Goal: Task Accomplishment & Management: Use online tool/utility

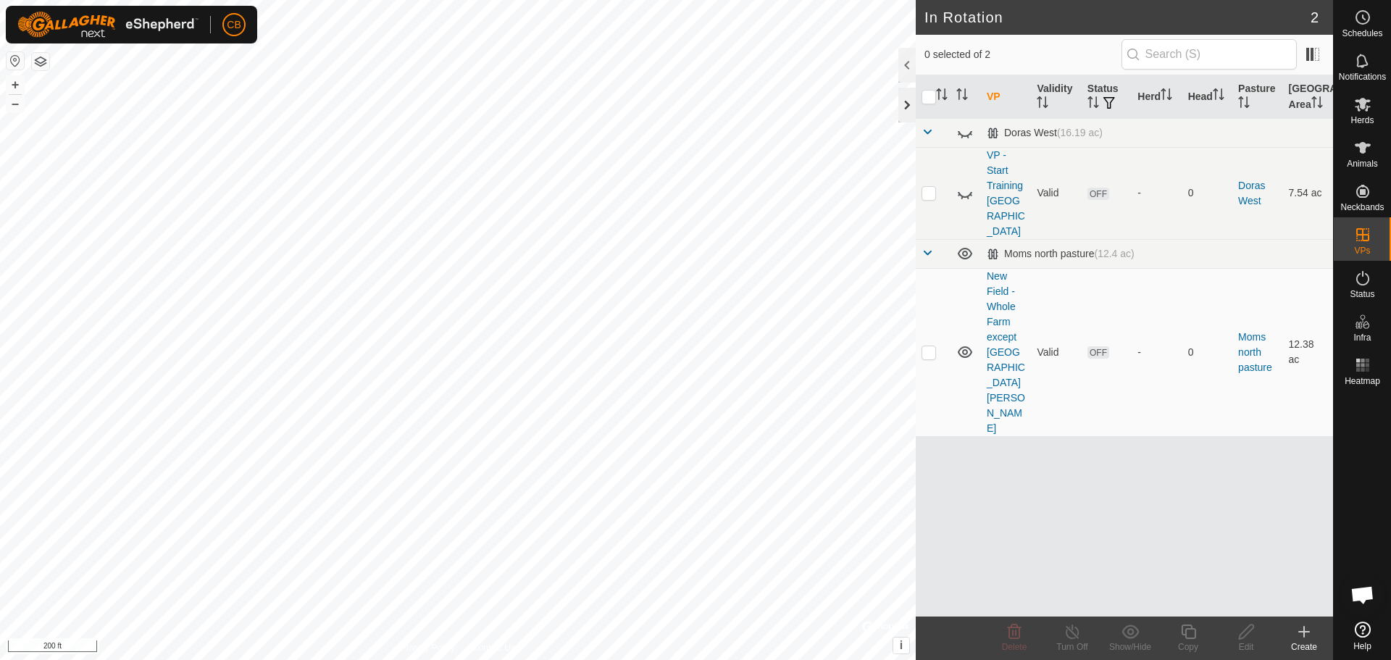
click at [903, 101] on div at bounding box center [906, 105] width 17 height 35
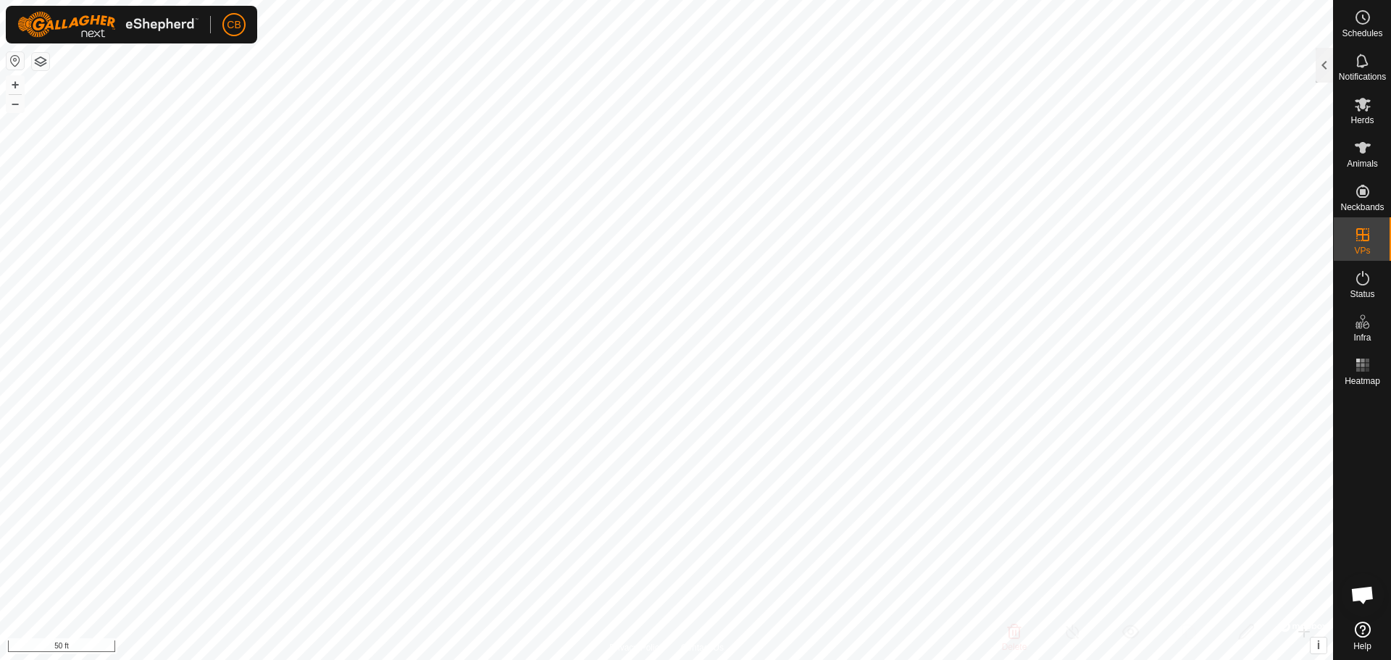
checkbox input "true"
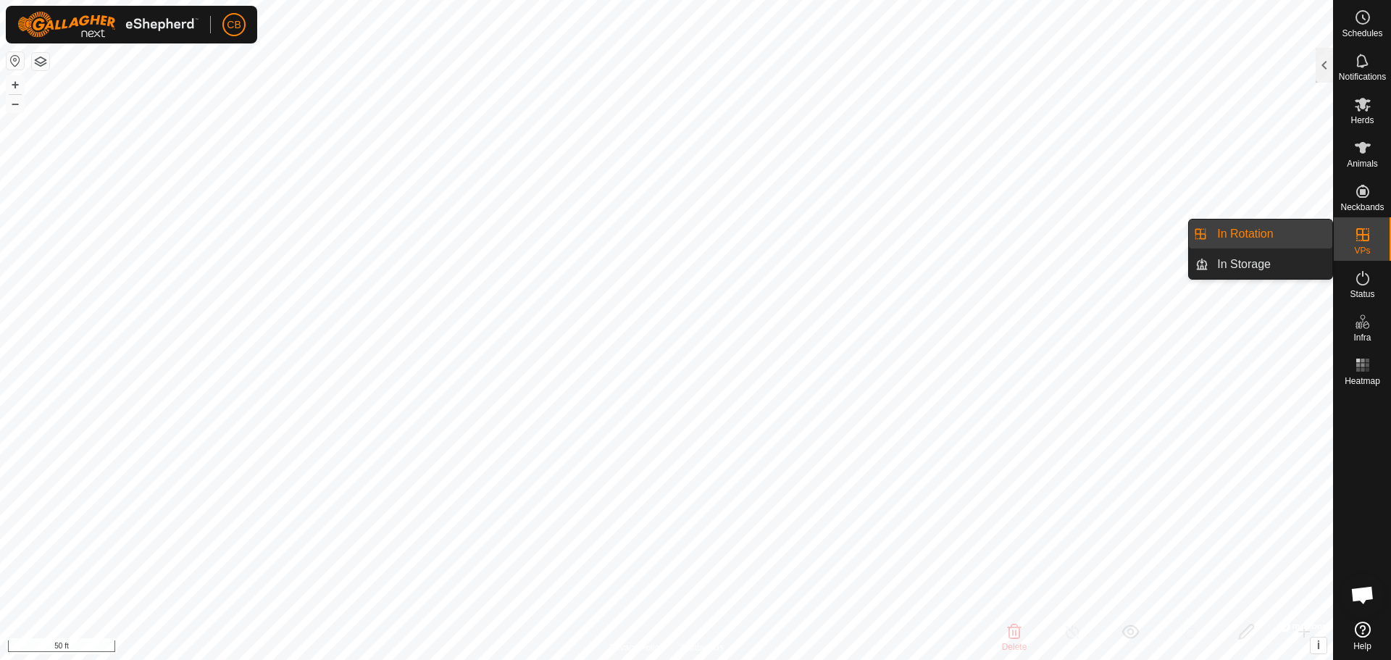
click at [1258, 235] on link "In Rotation" at bounding box center [1270, 234] width 124 height 29
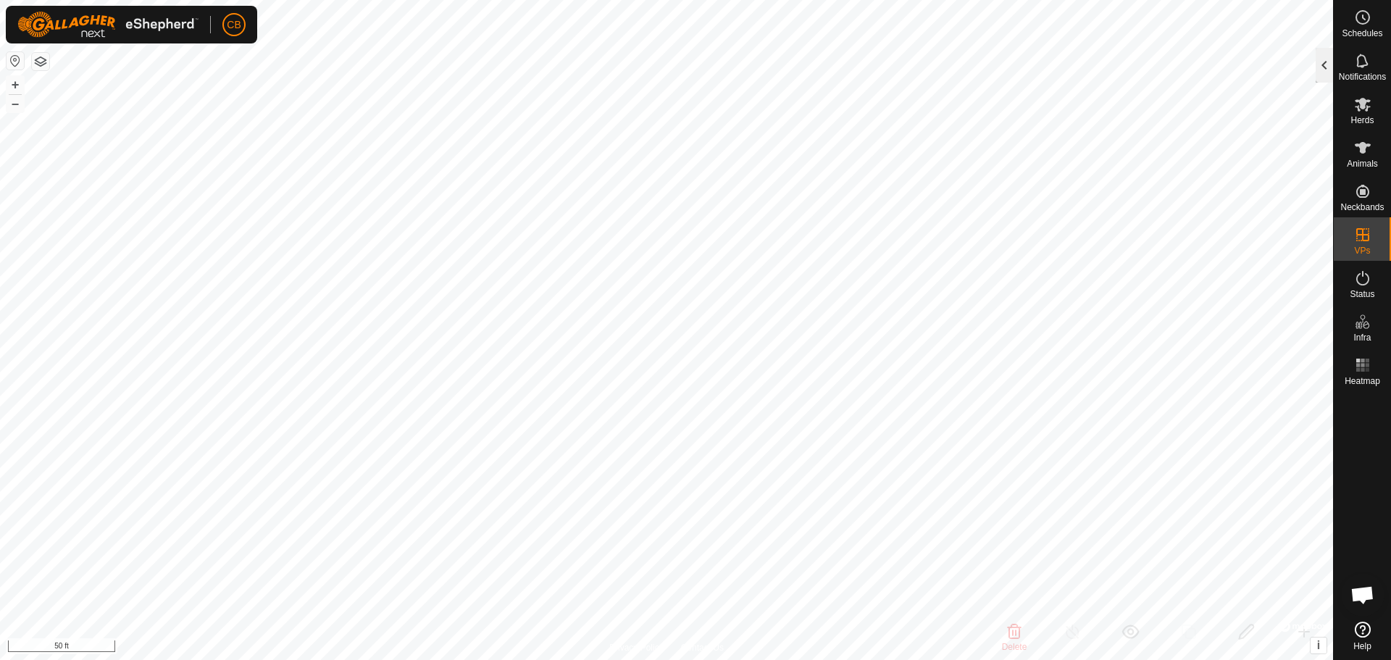
click at [1323, 67] on div at bounding box center [1324, 65] width 17 height 35
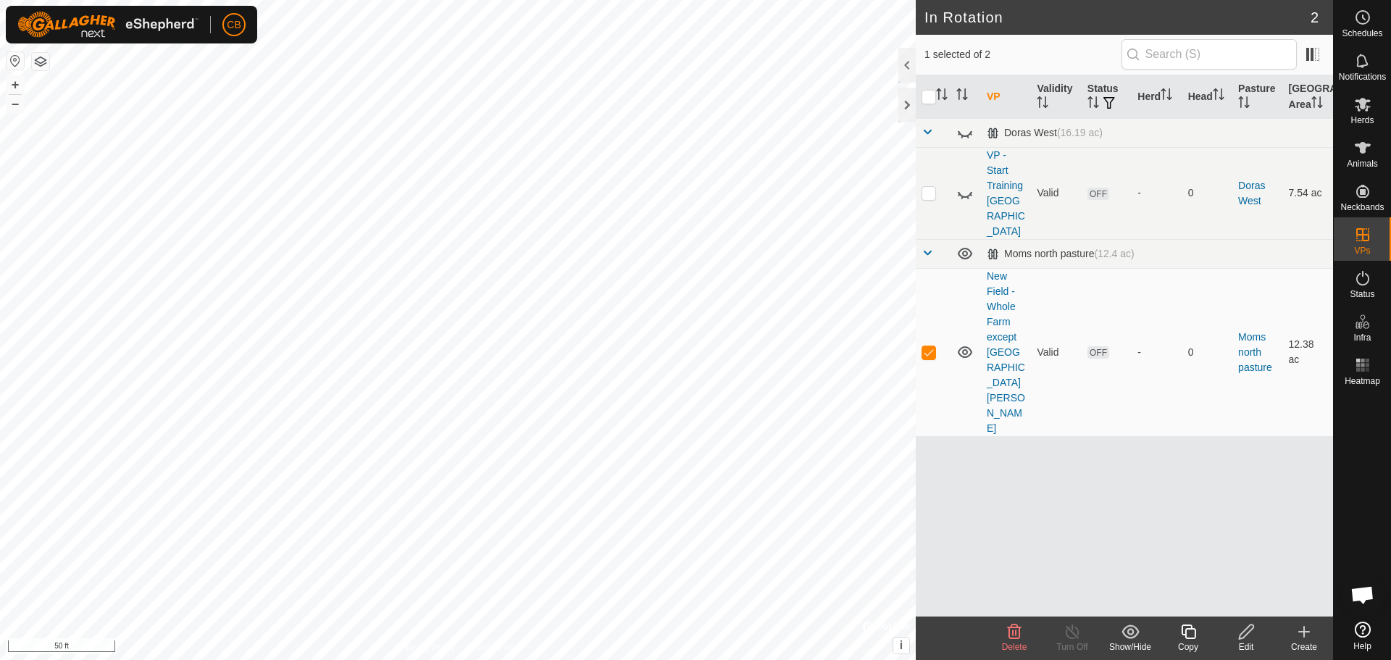
click at [1246, 637] on icon at bounding box center [1246, 631] width 18 height 17
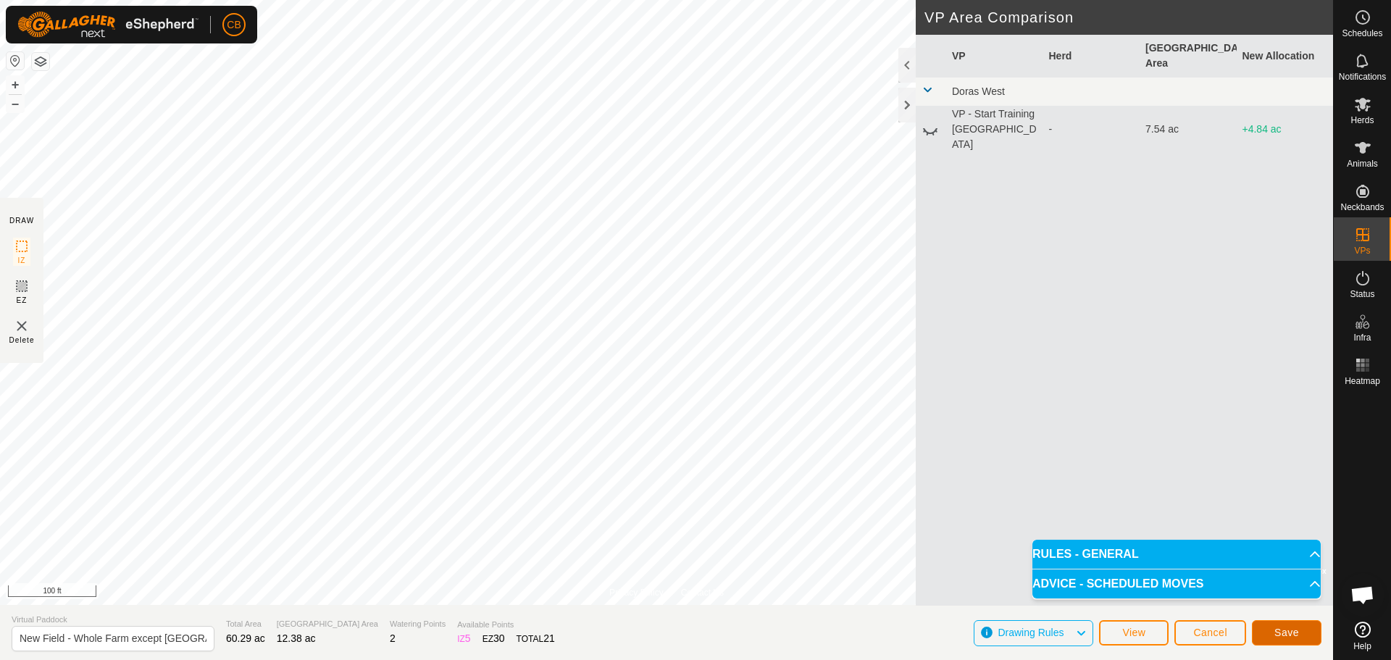
click at [1293, 630] on span "Save" at bounding box center [1286, 633] width 25 height 12
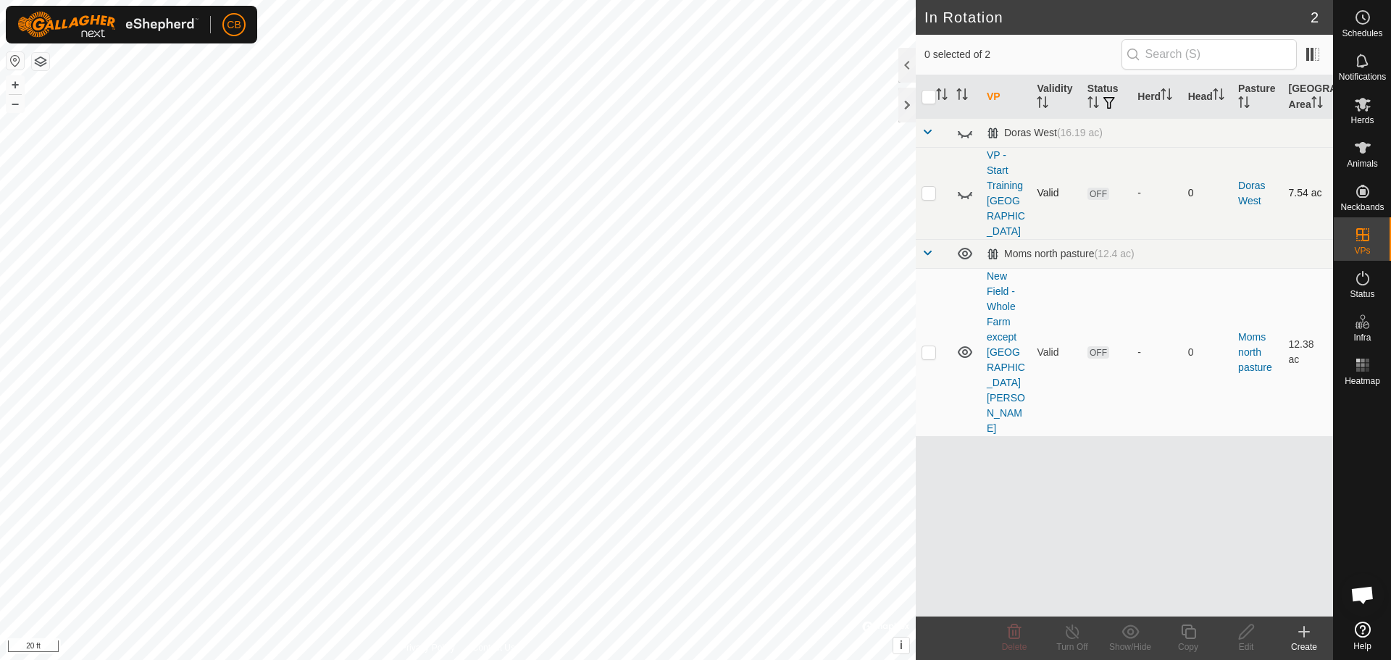
click at [966, 188] on icon at bounding box center [964, 193] width 17 height 17
checkbox input "true"
click at [1248, 633] on icon at bounding box center [1246, 632] width 14 height 14
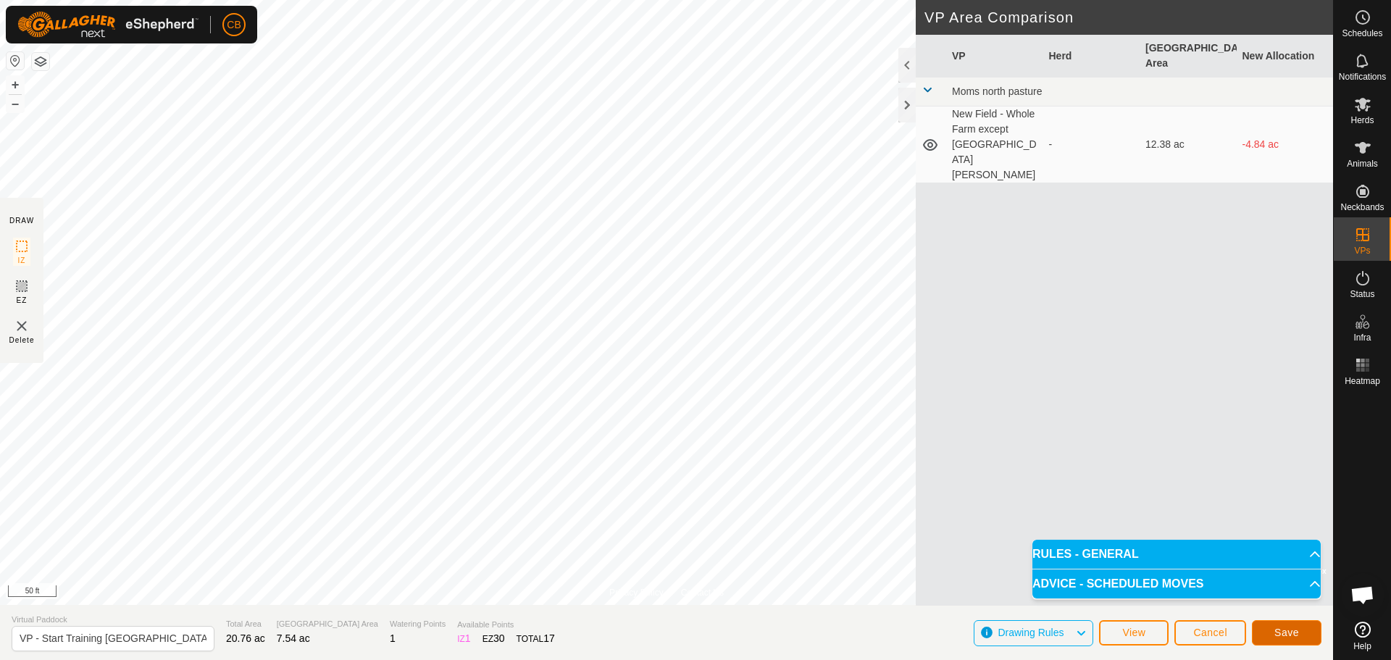
click at [1281, 633] on span "Save" at bounding box center [1286, 633] width 25 height 12
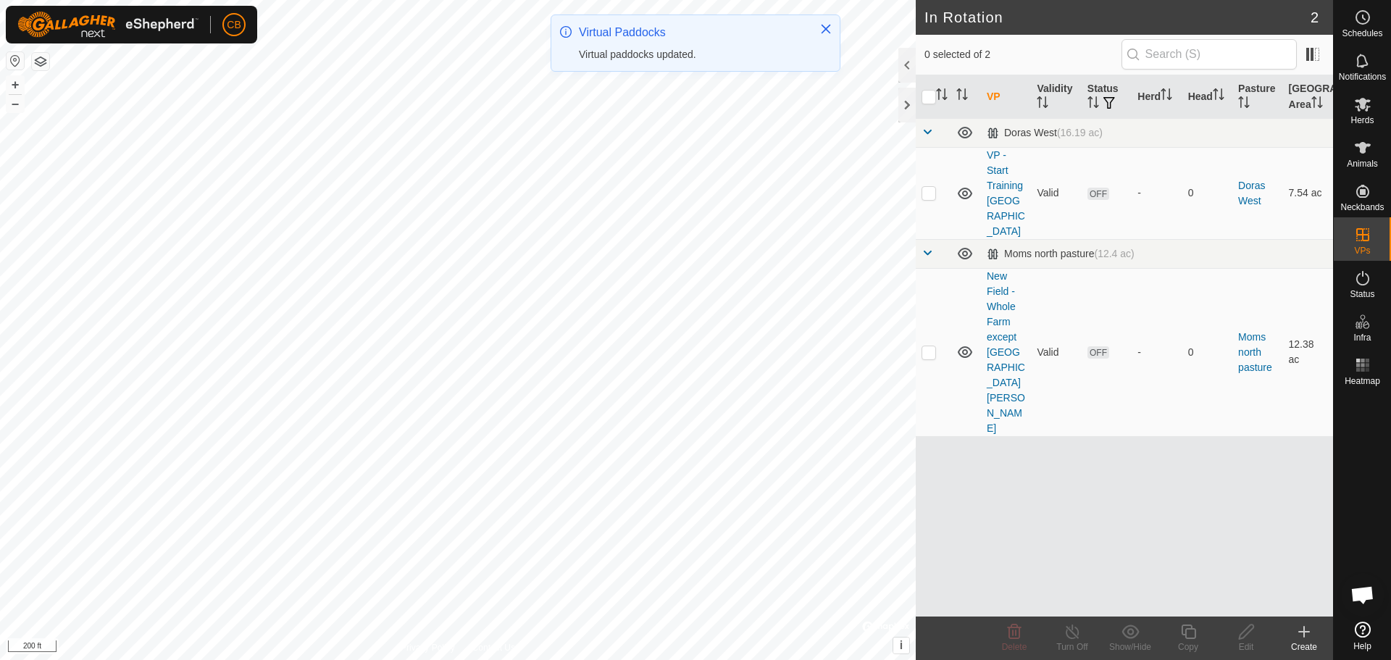
click at [964, 188] on icon at bounding box center [965, 194] width 14 height 12
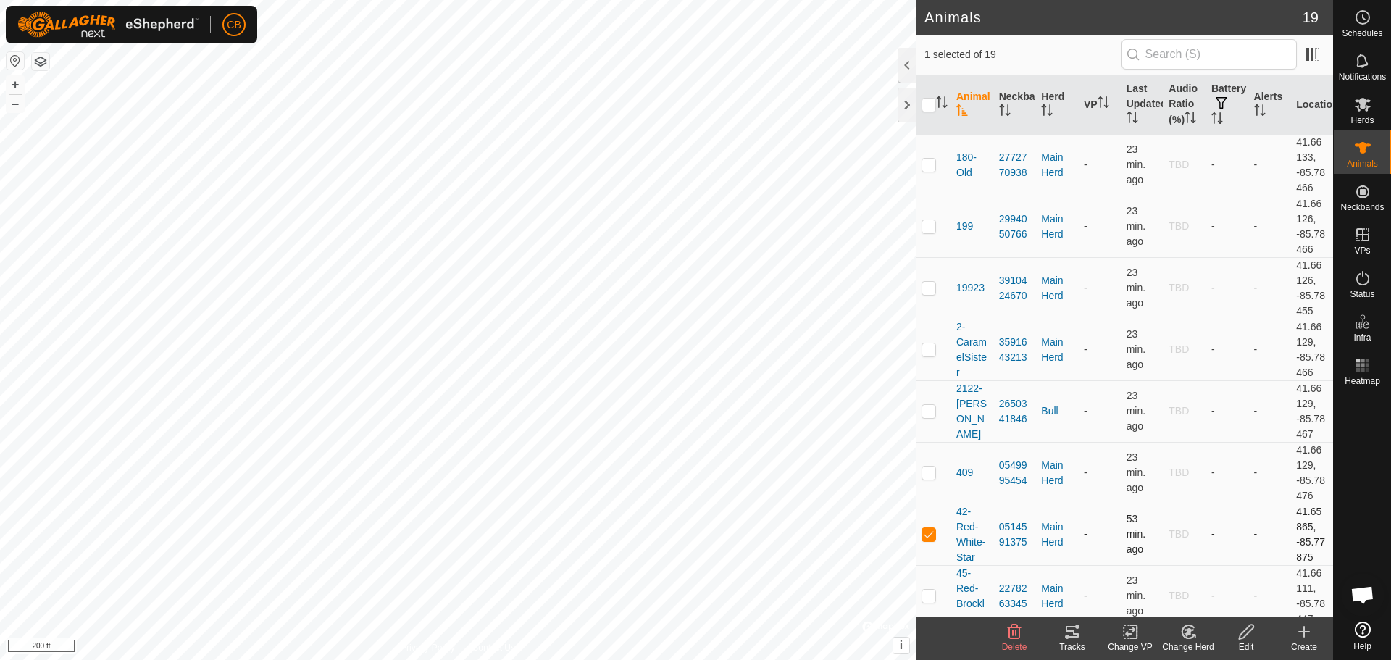
click at [931, 540] on p-checkbox at bounding box center [929, 534] width 14 height 12
checkbox input "false"
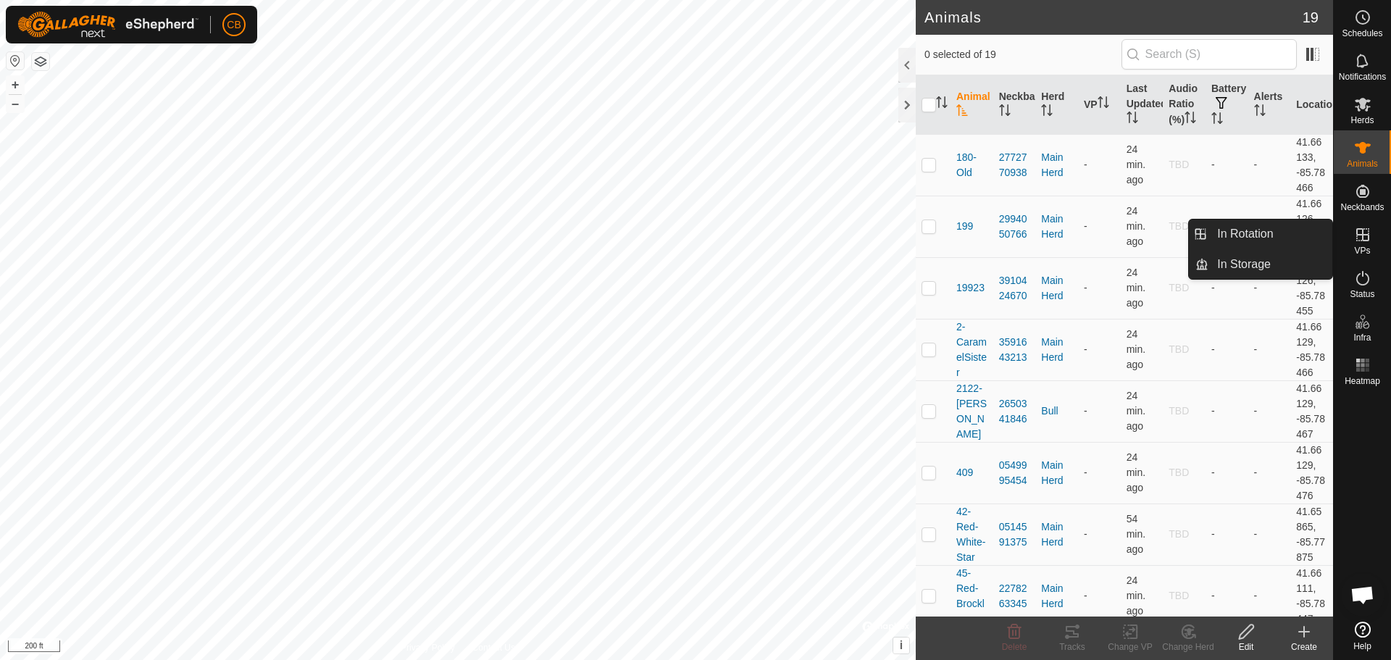
click at [1364, 248] on span "VPs" at bounding box center [1362, 250] width 16 height 9
click at [1263, 235] on link "In Rotation" at bounding box center [1270, 234] width 124 height 29
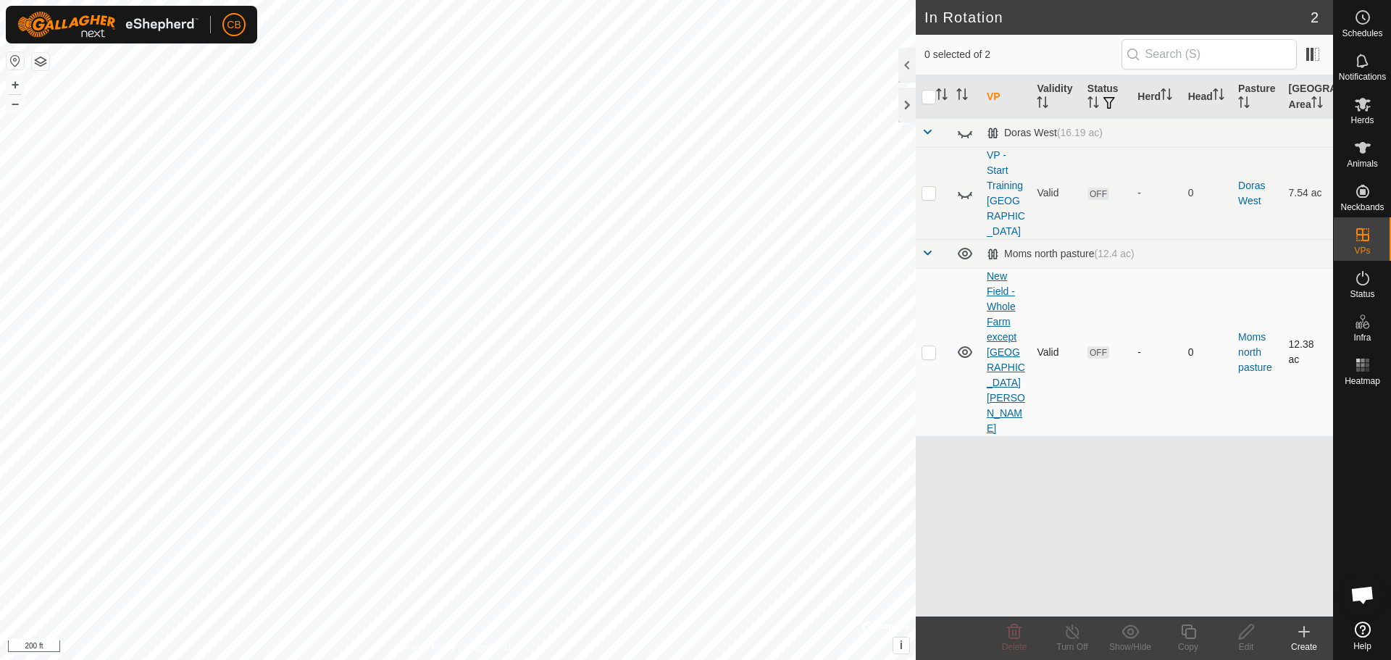
click at [1001, 318] on link "New Field - Whole Farm except [GEOGRAPHIC_DATA][PERSON_NAME]" at bounding box center [1006, 352] width 38 height 164
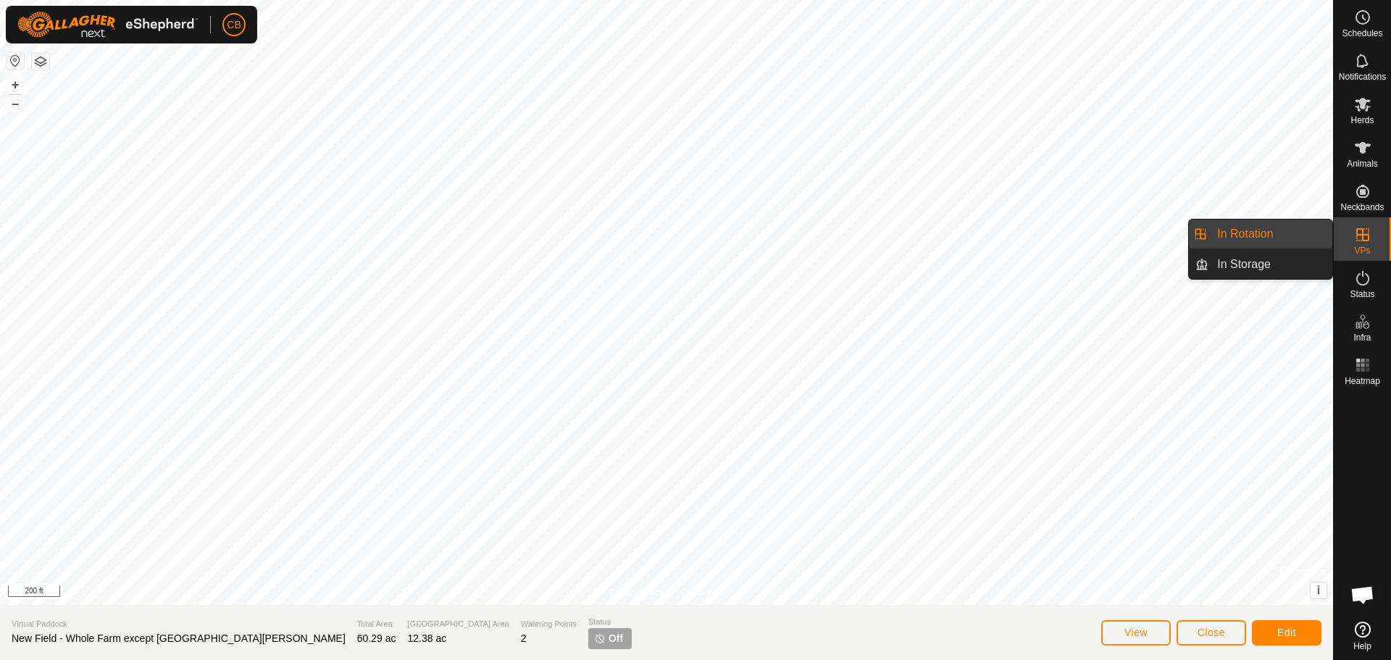
click at [1240, 234] on link "In Rotation" at bounding box center [1270, 234] width 124 height 29
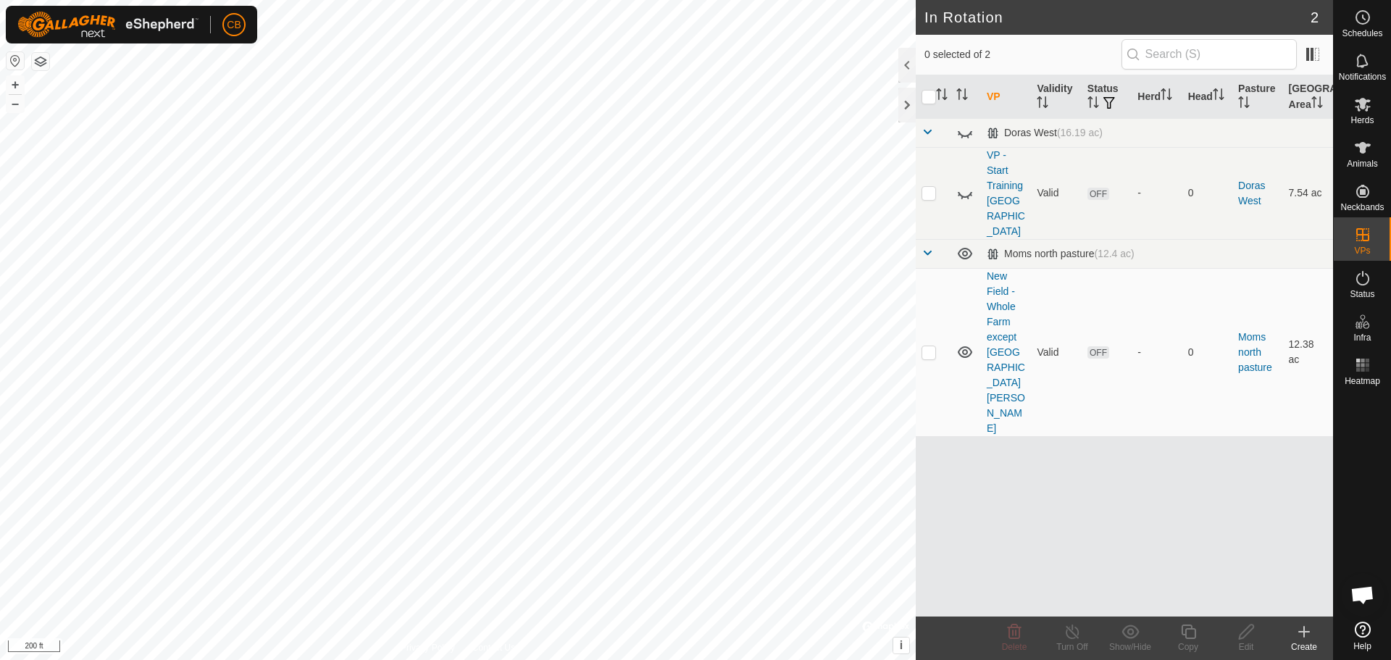
click at [1005, 310] on link "New Field - Whole Farm except [GEOGRAPHIC_DATA][PERSON_NAME]" at bounding box center [1006, 352] width 38 height 164
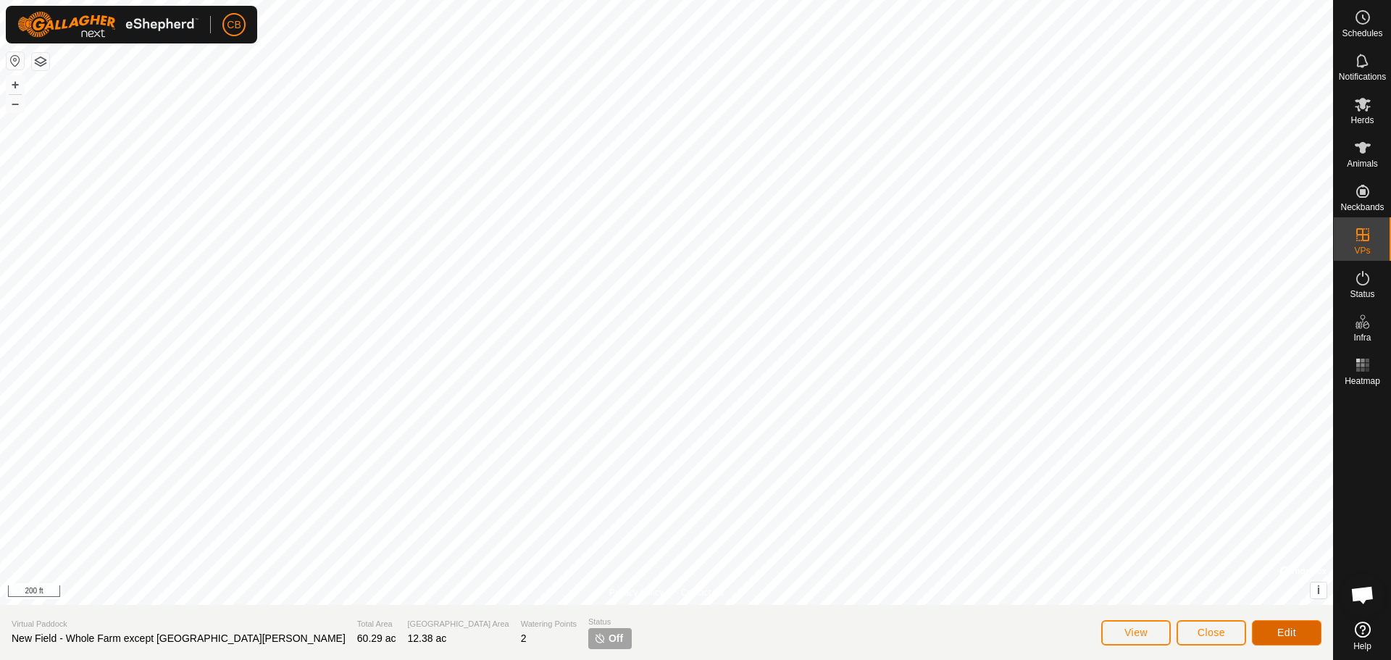
click at [1272, 629] on button "Edit" at bounding box center [1287, 632] width 70 height 25
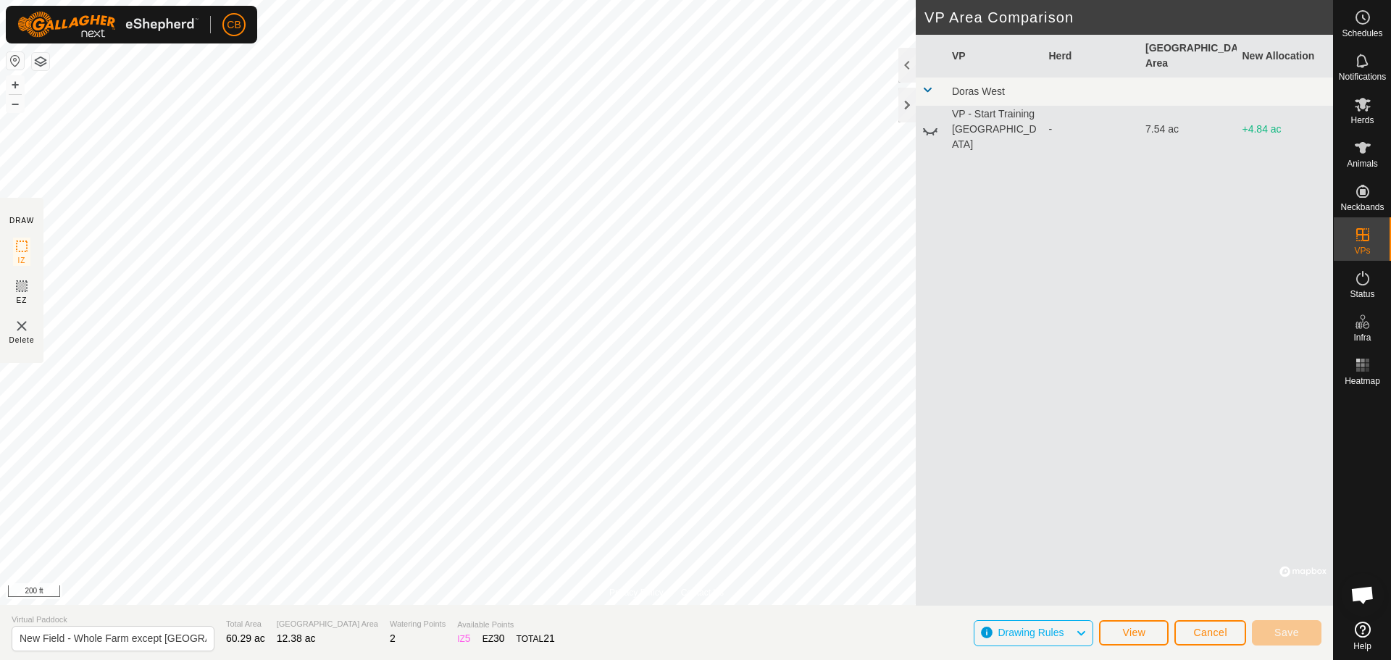
click at [930, 121] on icon at bounding box center [930, 129] width 17 height 17
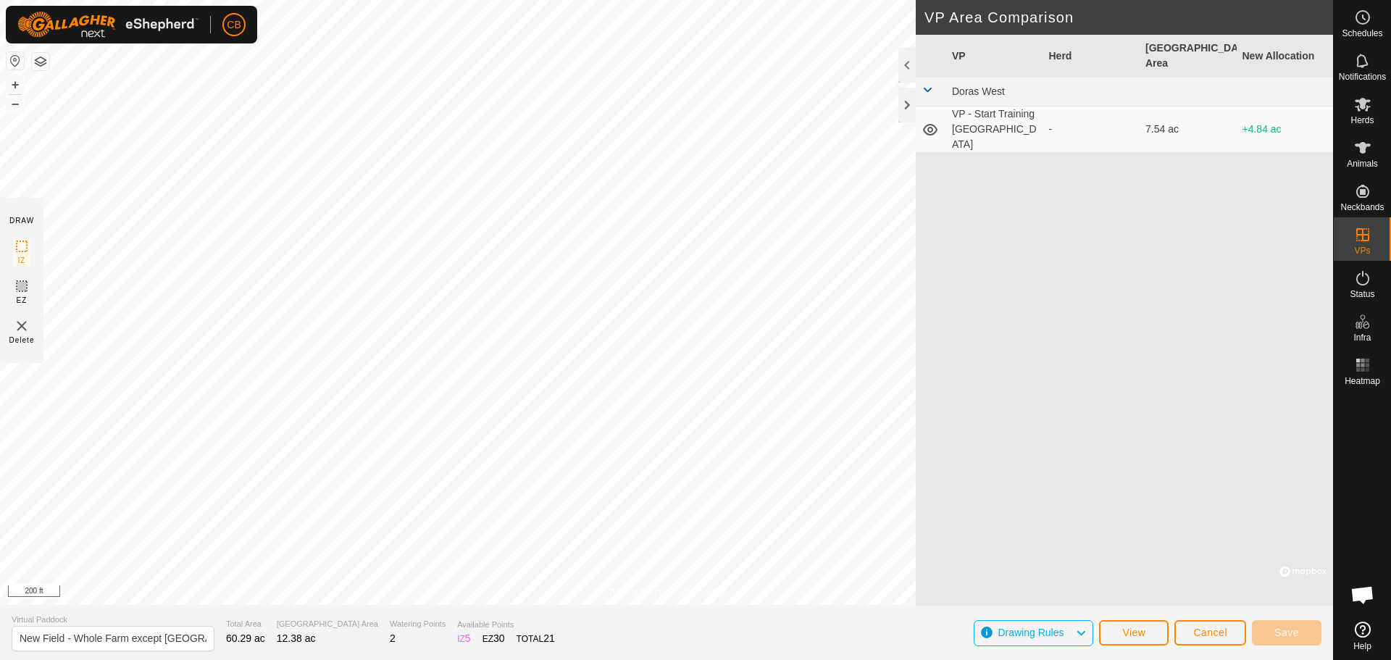
click at [930, 124] on icon at bounding box center [930, 130] width 14 height 12
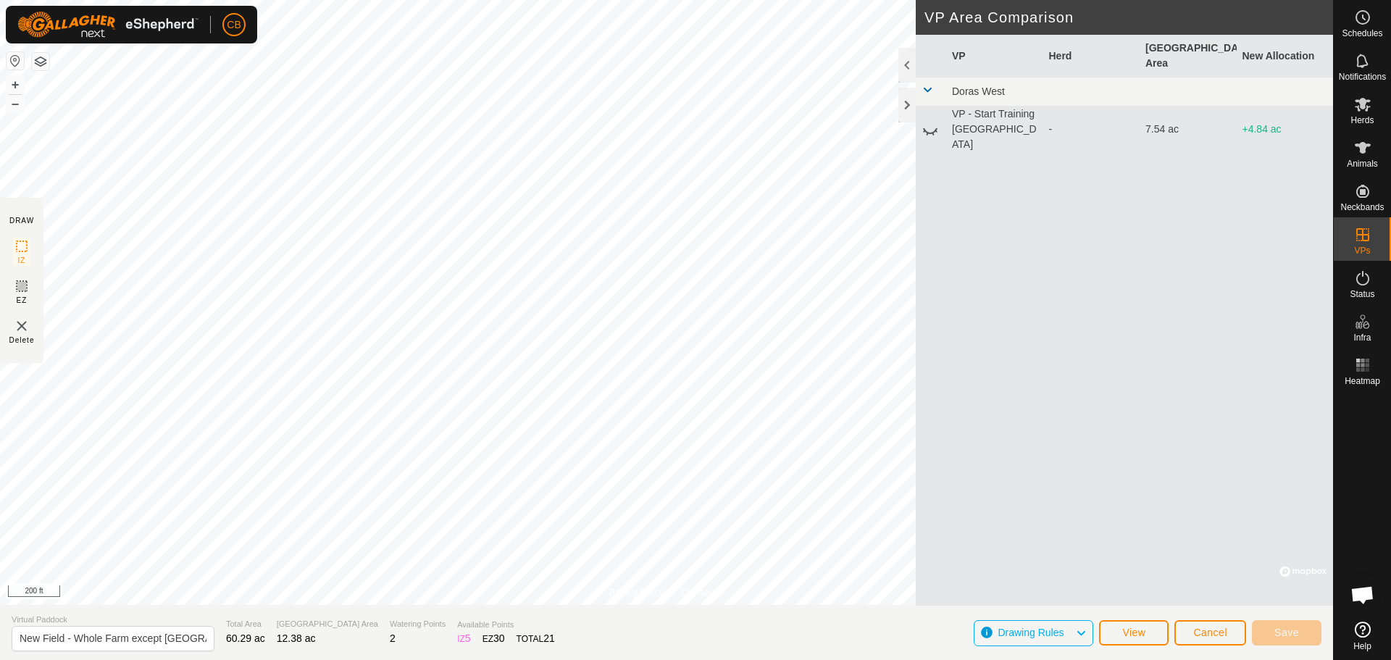
click at [930, 121] on icon at bounding box center [930, 129] width 17 height 17
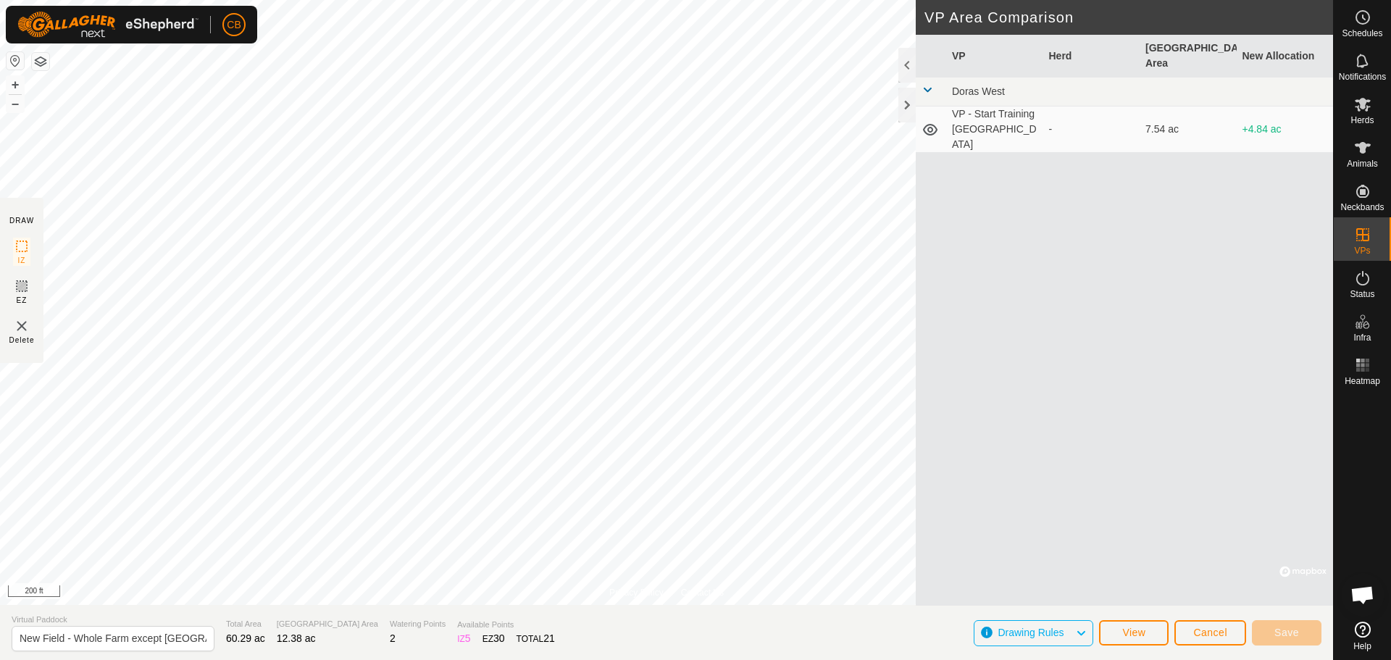
click at [930, 124] on icon at bounding box center [930, 130] width 14 height 12
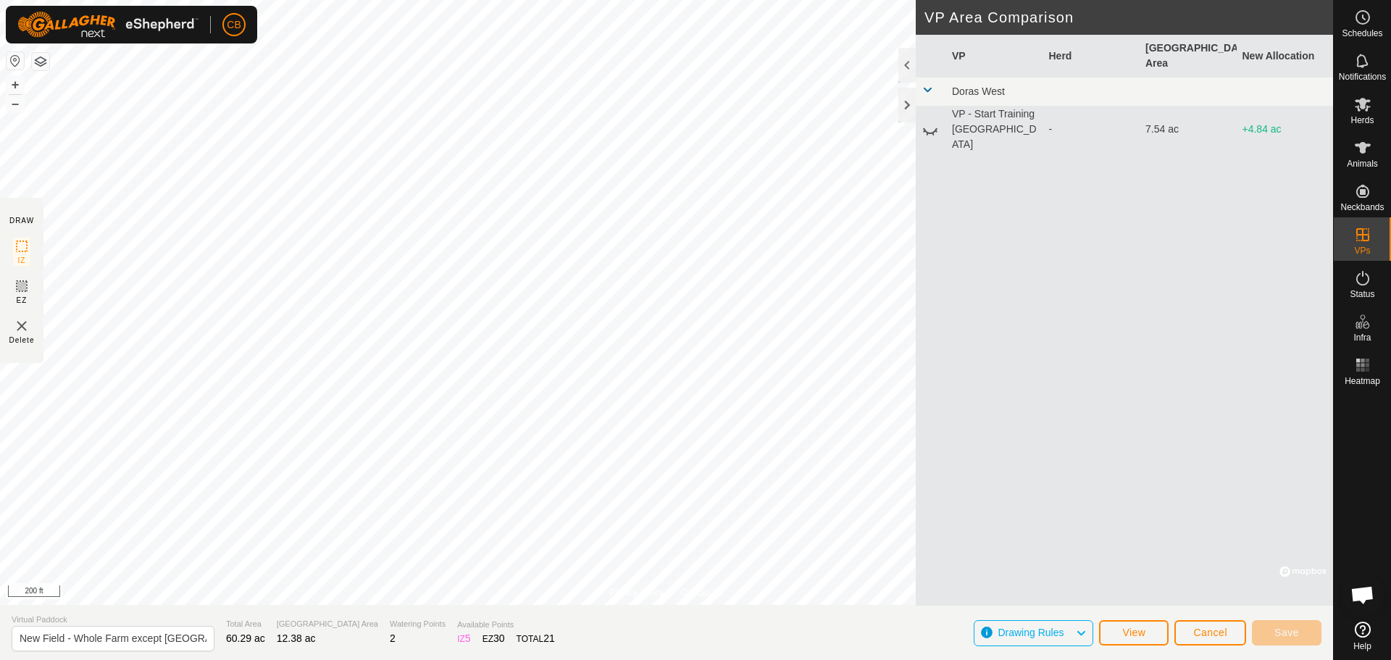
click at [928, 84] on span at bounding box center [928, 90] width 12 height 12
click at [930, 128] on icon at bounding box center [930, 131] width 14 height 6
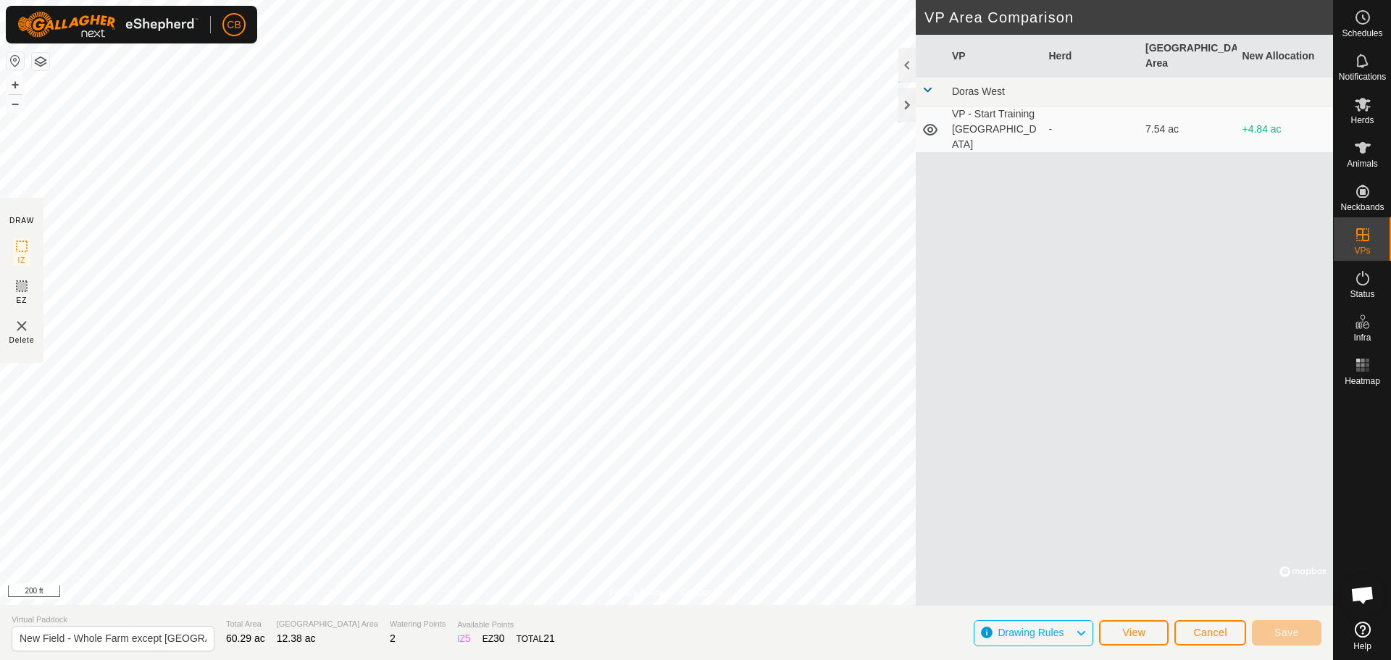
click at [930, 121] on icon at bounding box center [930, 129] width 17 height 17
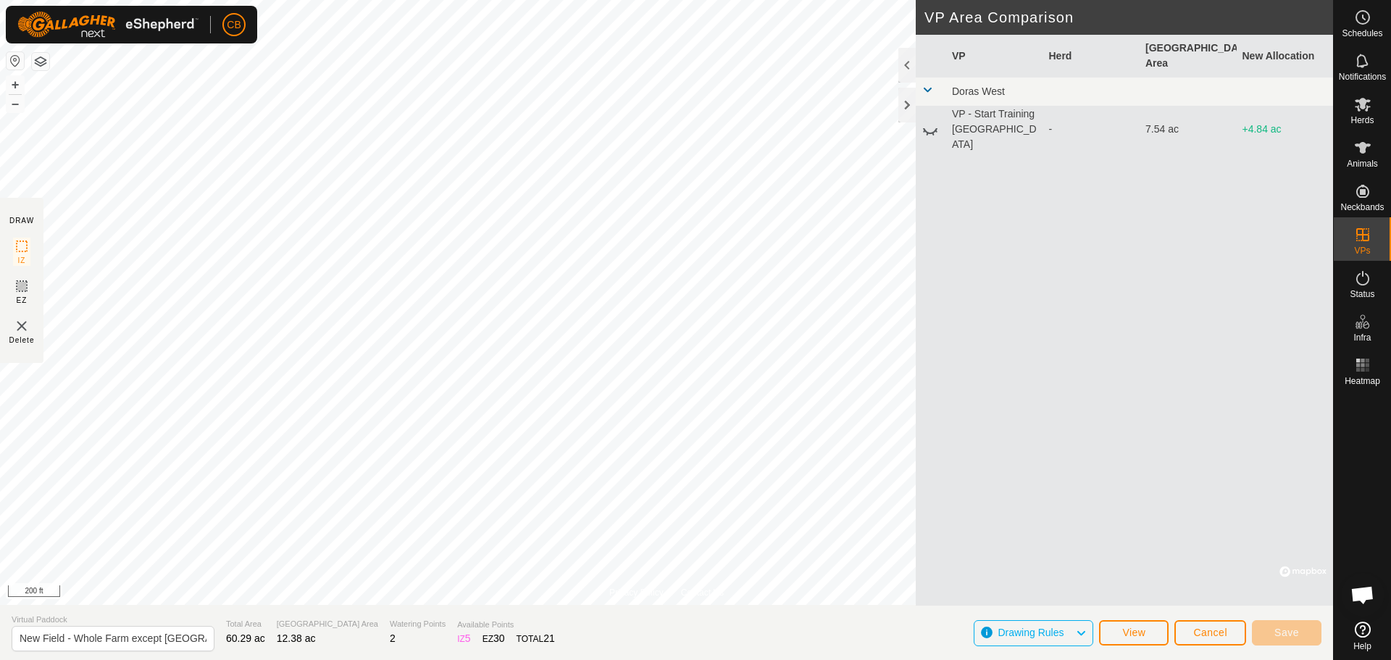
click at [930, 128] on icon at bounding box center [930, 131] width 14 height 6
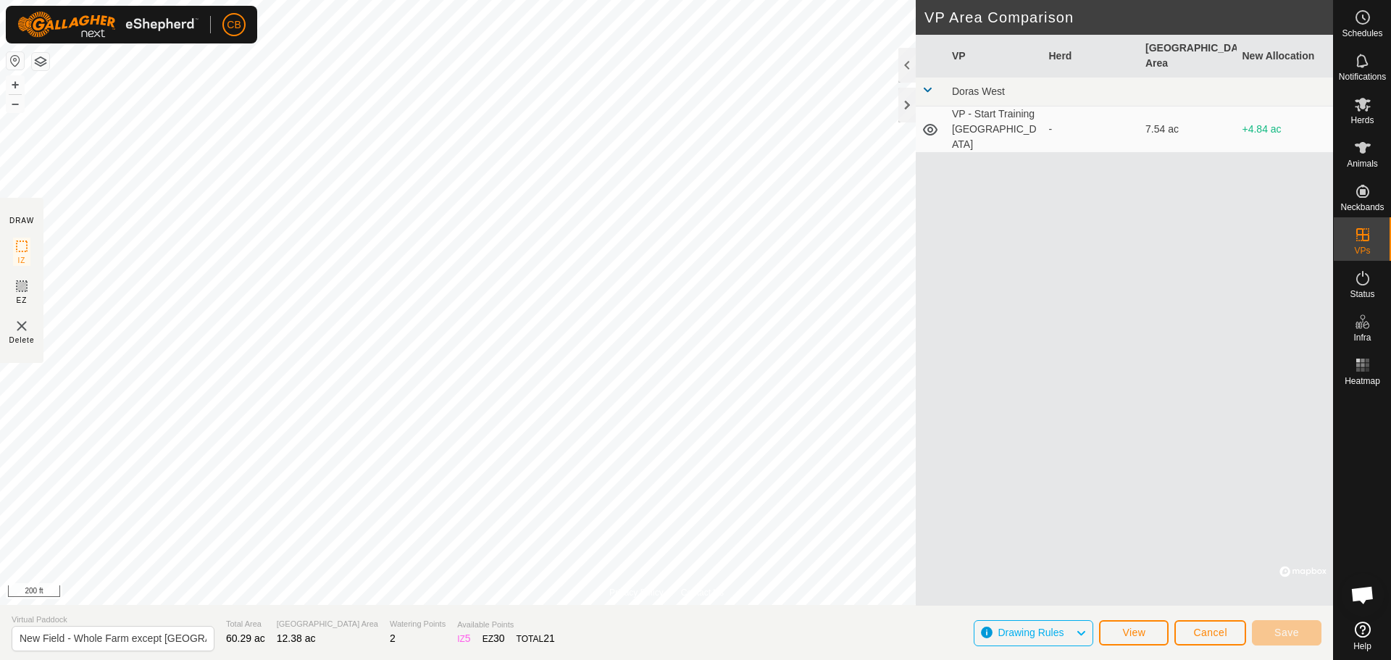
click at [930, 84] on span at bounding box center [928, 90] width 12 height 12
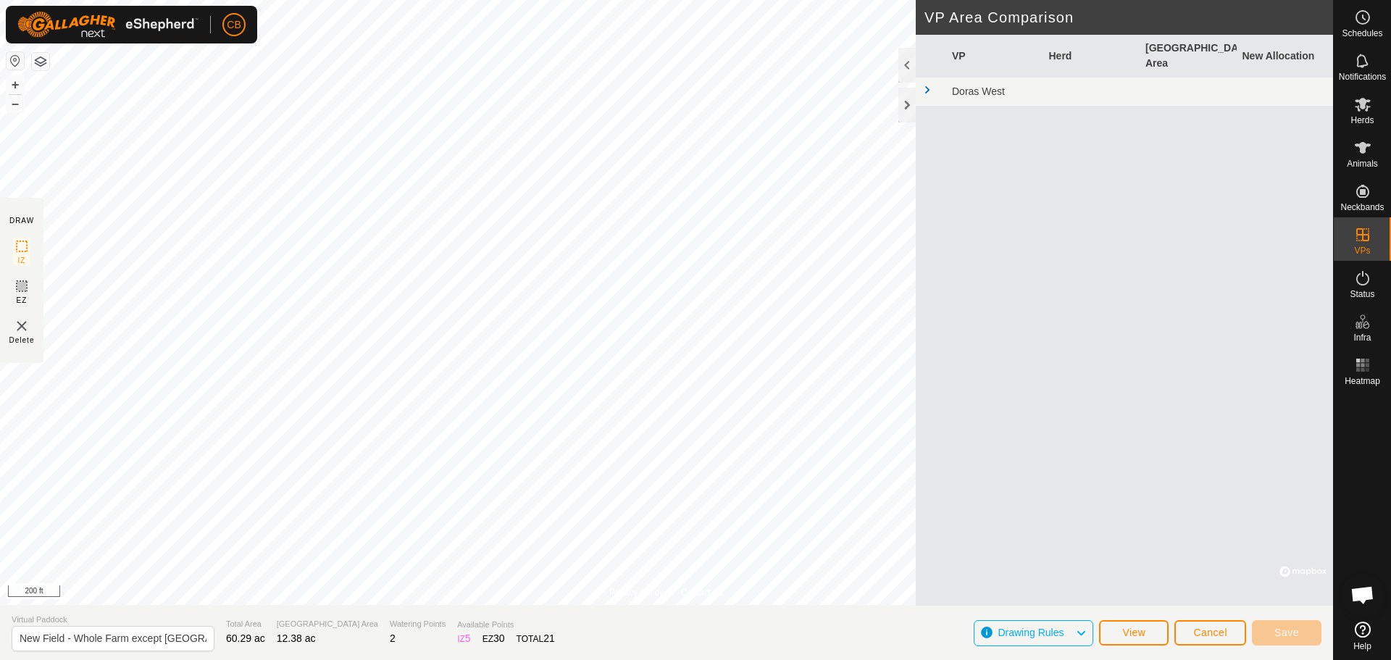
click at [930, 84] on span at bounding box center [928, 90] width 12 height 12
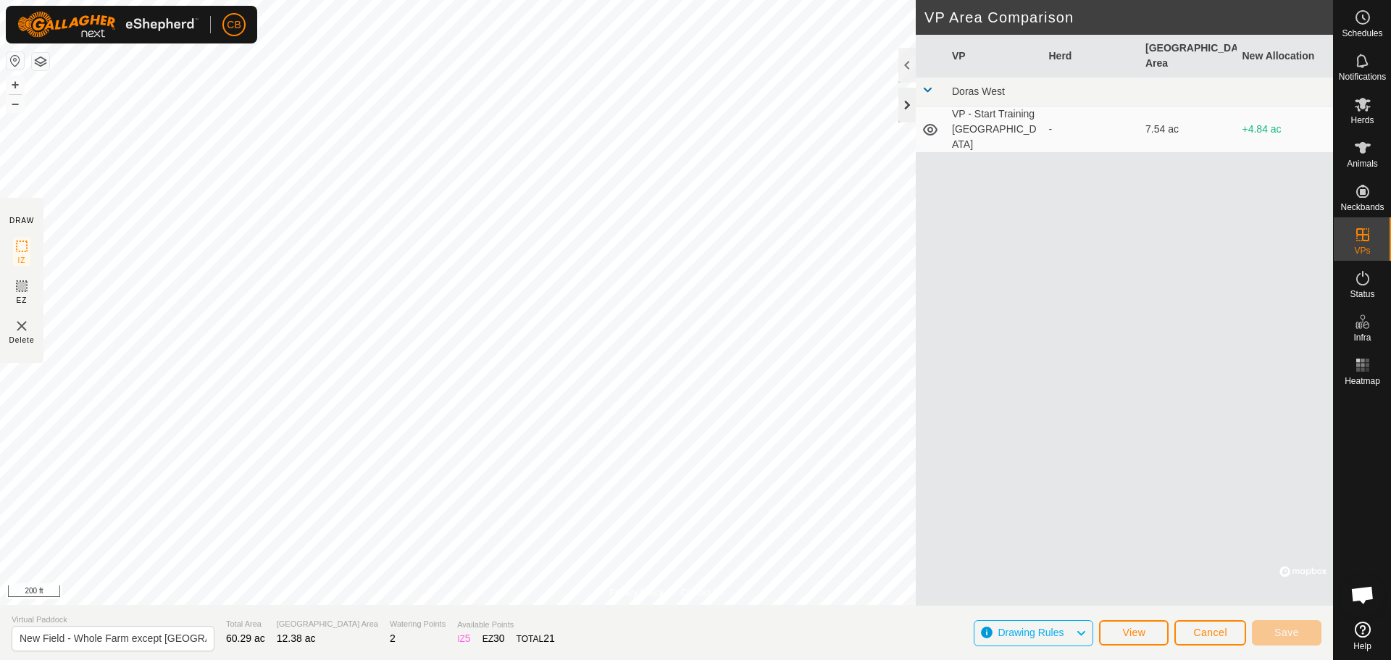
click at [903, 99] on div at bounding box center [906, 105] width 17 height 35
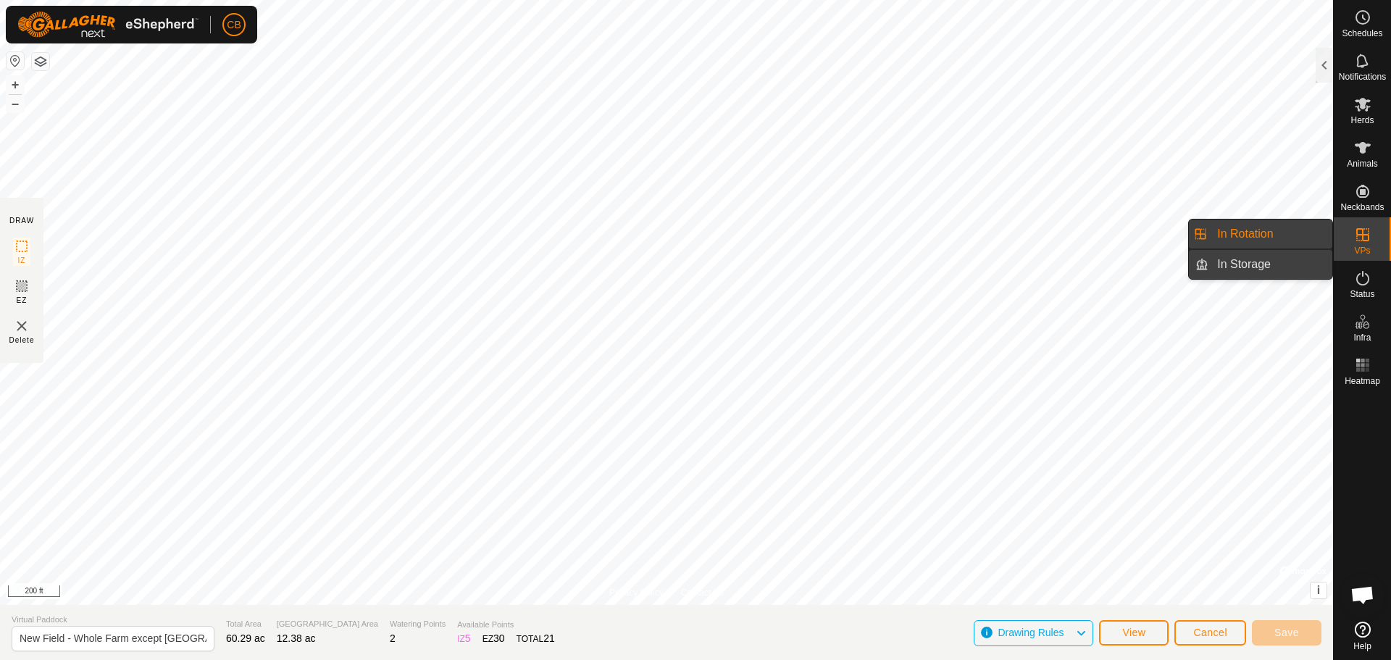
click at [1248, 271] on link "In Storage" at bounding box center [1270, 264] width 124 height 29
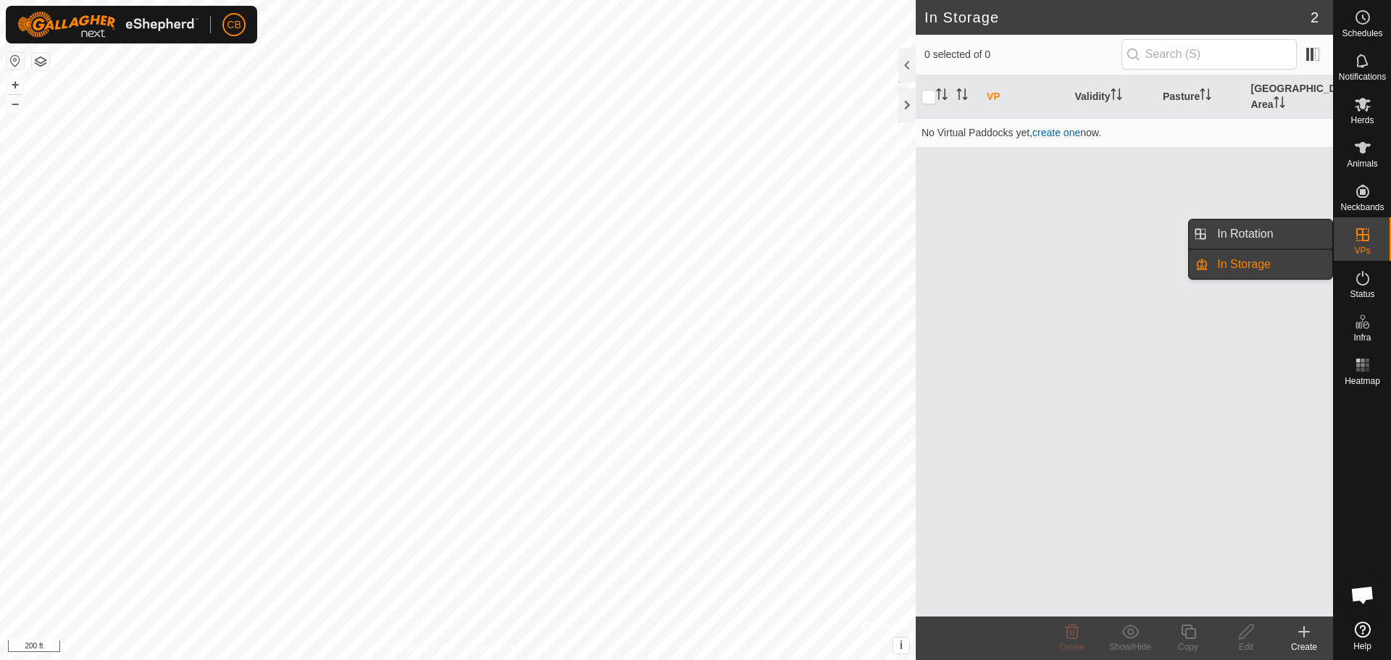
click at [1272, 240] on link "In Rotation" at bounding box center [1270, 234] width 124 height 29
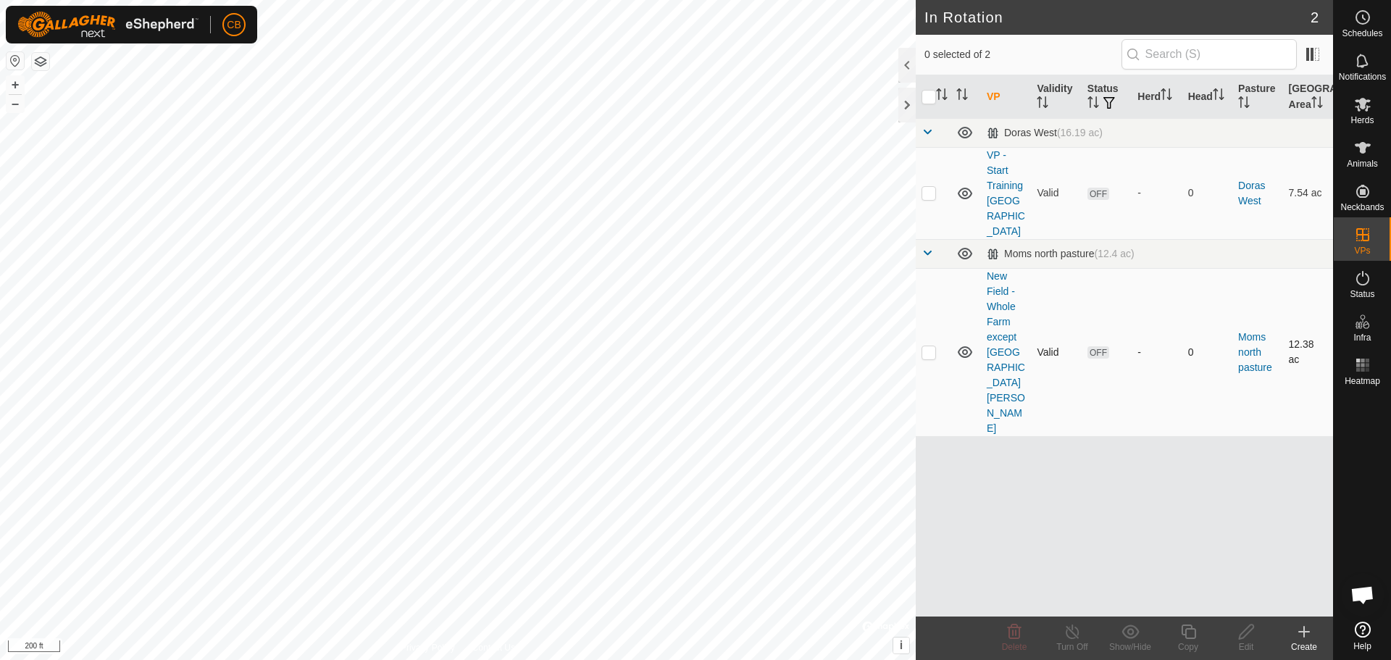
click at [927, 346] on p-checkbox at bounding box center [929, 352] width 14 height 12
checkbox input "true"
click at [1246, 635] on icon at bounding box center [1246, 632] width 14 height 14
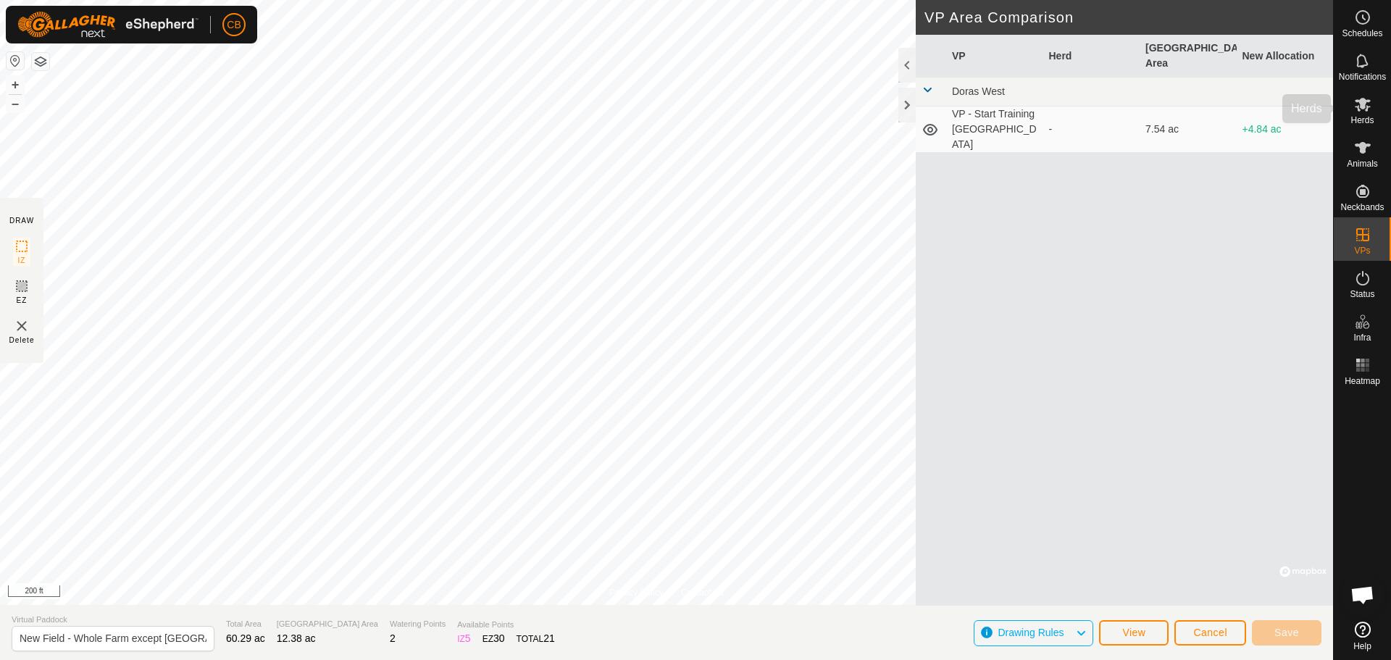
click at [1367, 117] on span "Herds" at bounding box center [1361, 120] width 23 height 9
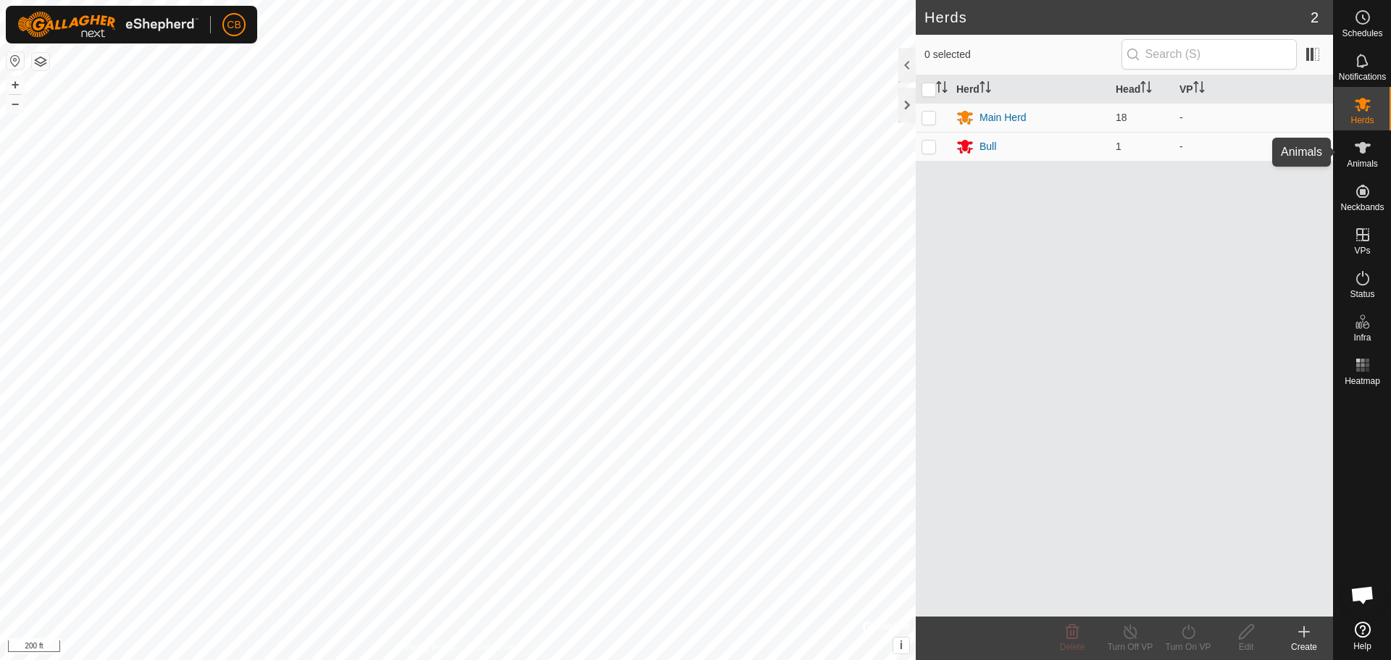
click at [1366, 149] on icon at bounding box center [1362, 147] width 17 height 17
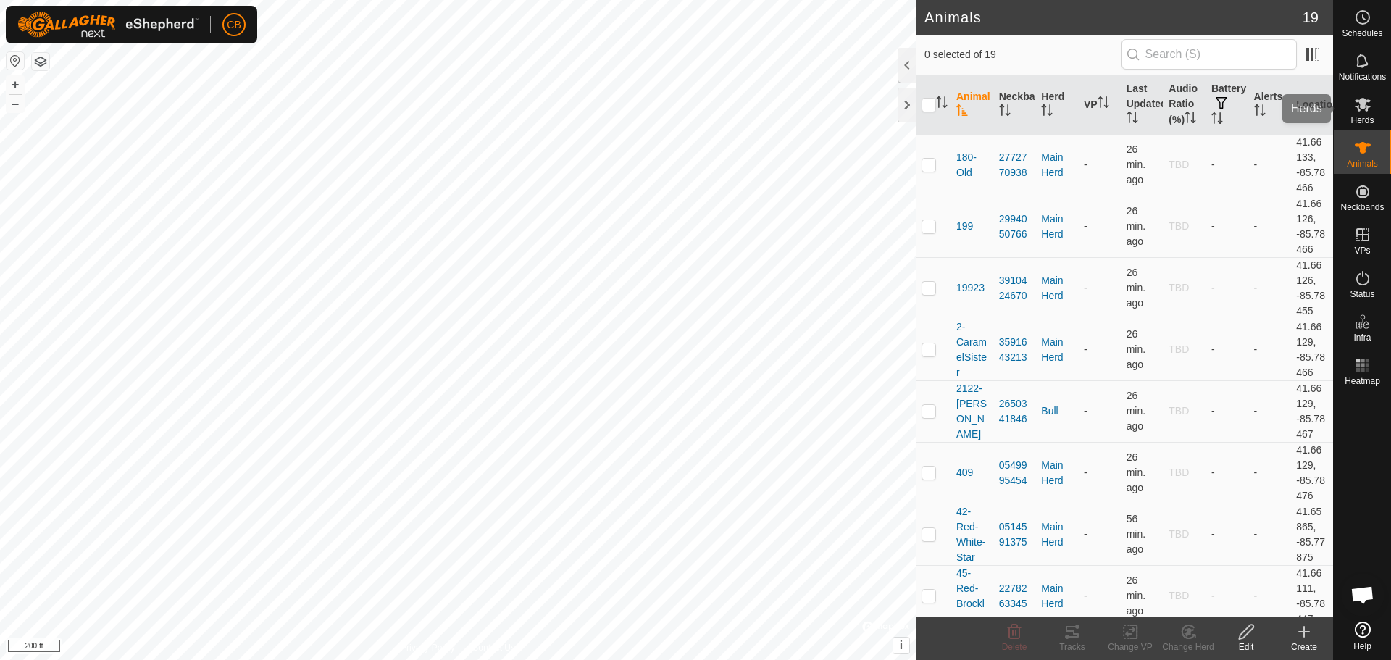
click at [1366, 108] on icon at bounding box center [1363, 105] width 16 height 14
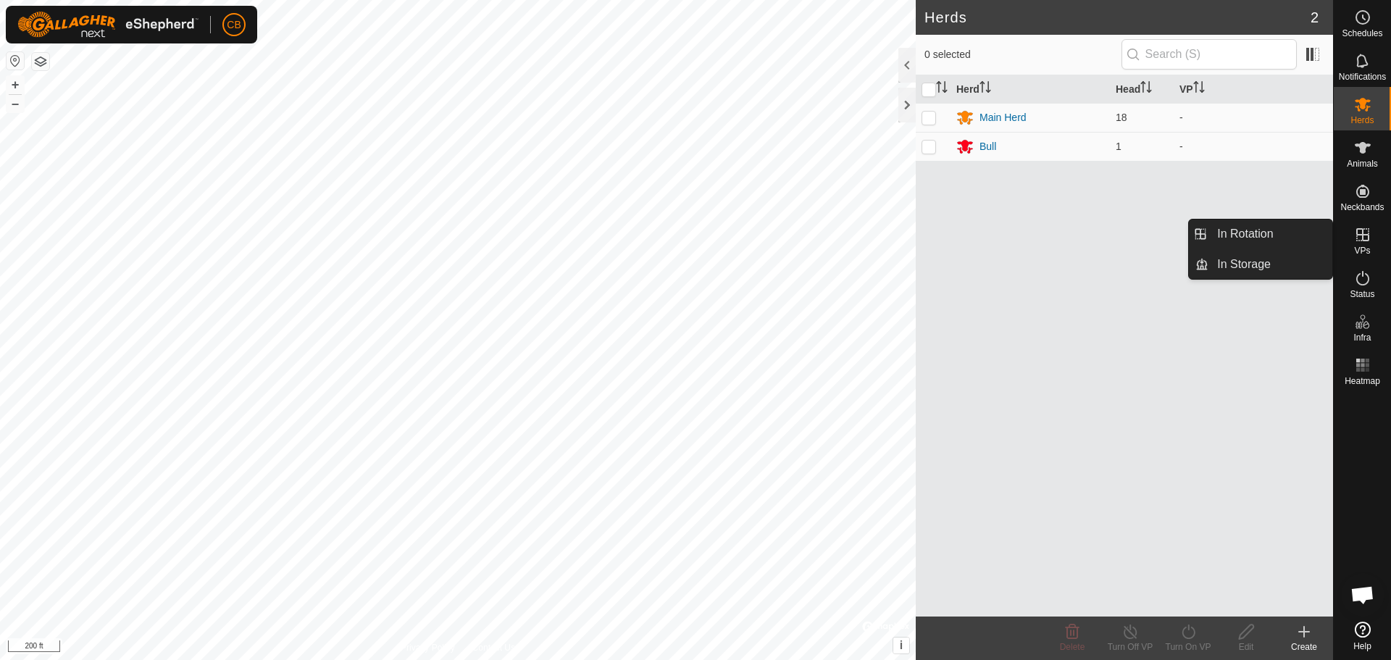
click at [1366, 238] on icon at bounding box center [1362, 234] width 17 height 17
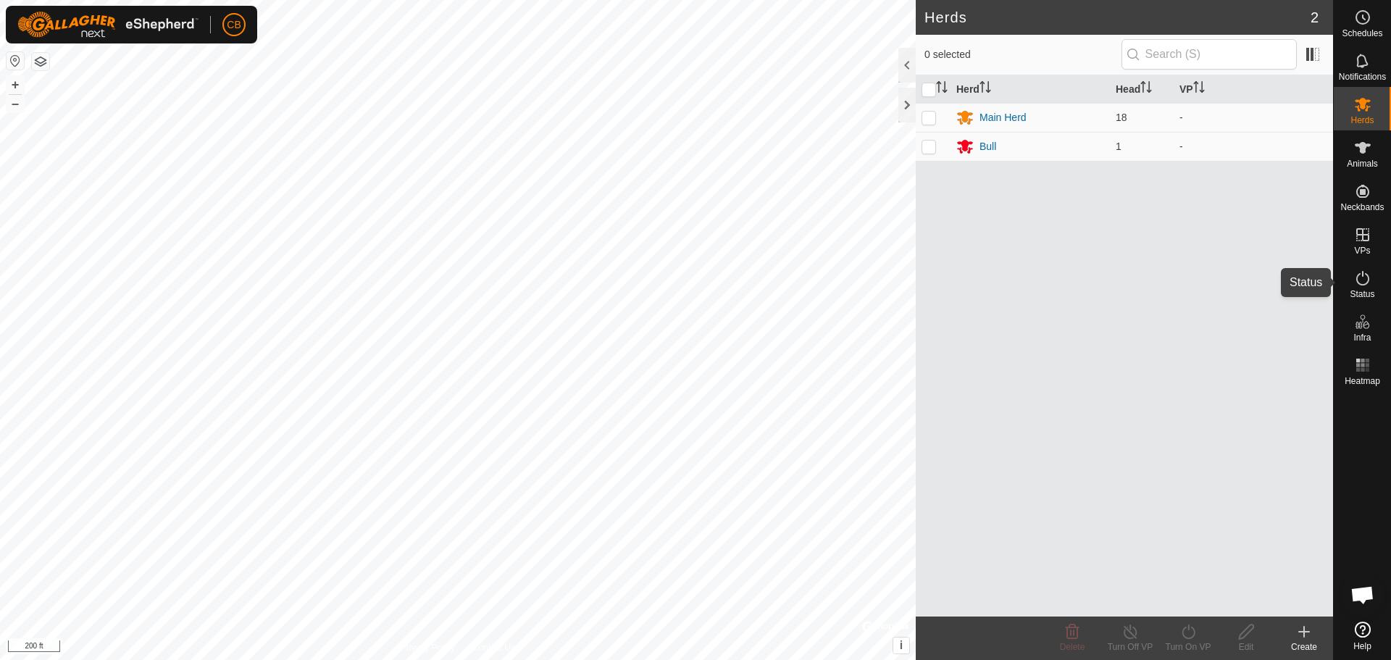
click at [1364, 280] on icon at bounding box center [1362, 278] width 17 height 17
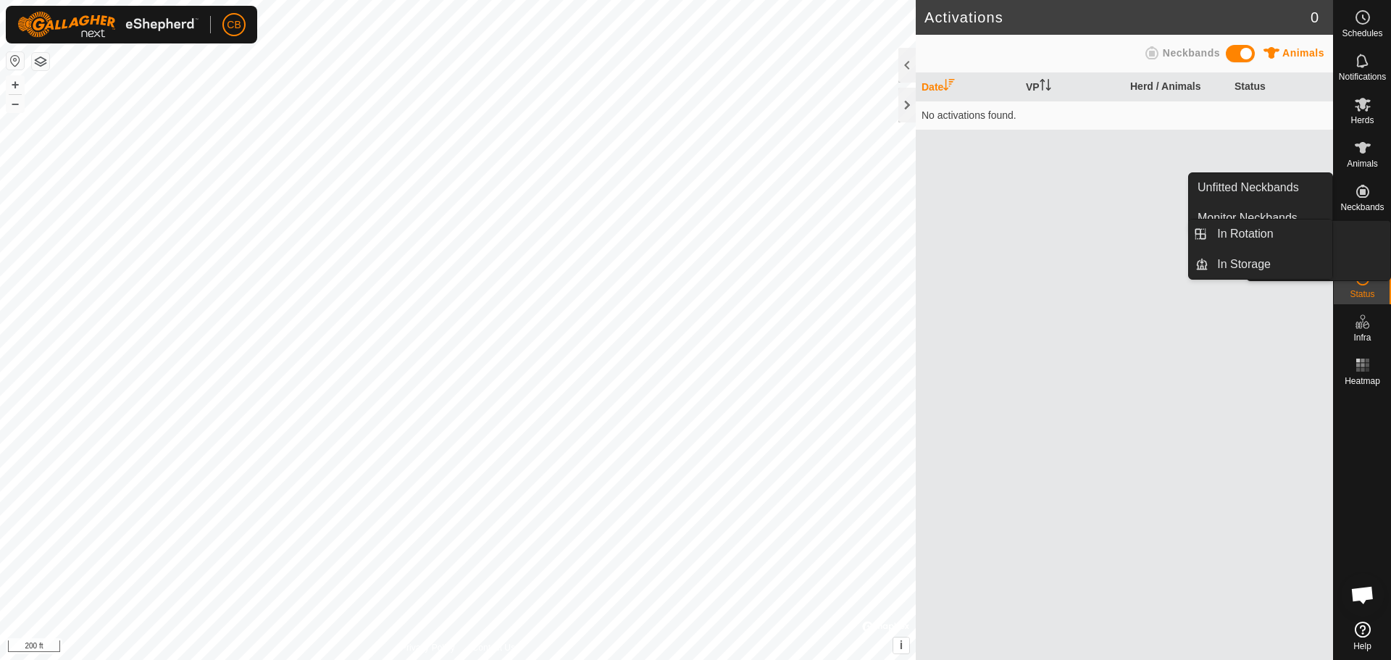
click at [1366, 236] on icon at bounding box center [1362, 234] width 17 height 17
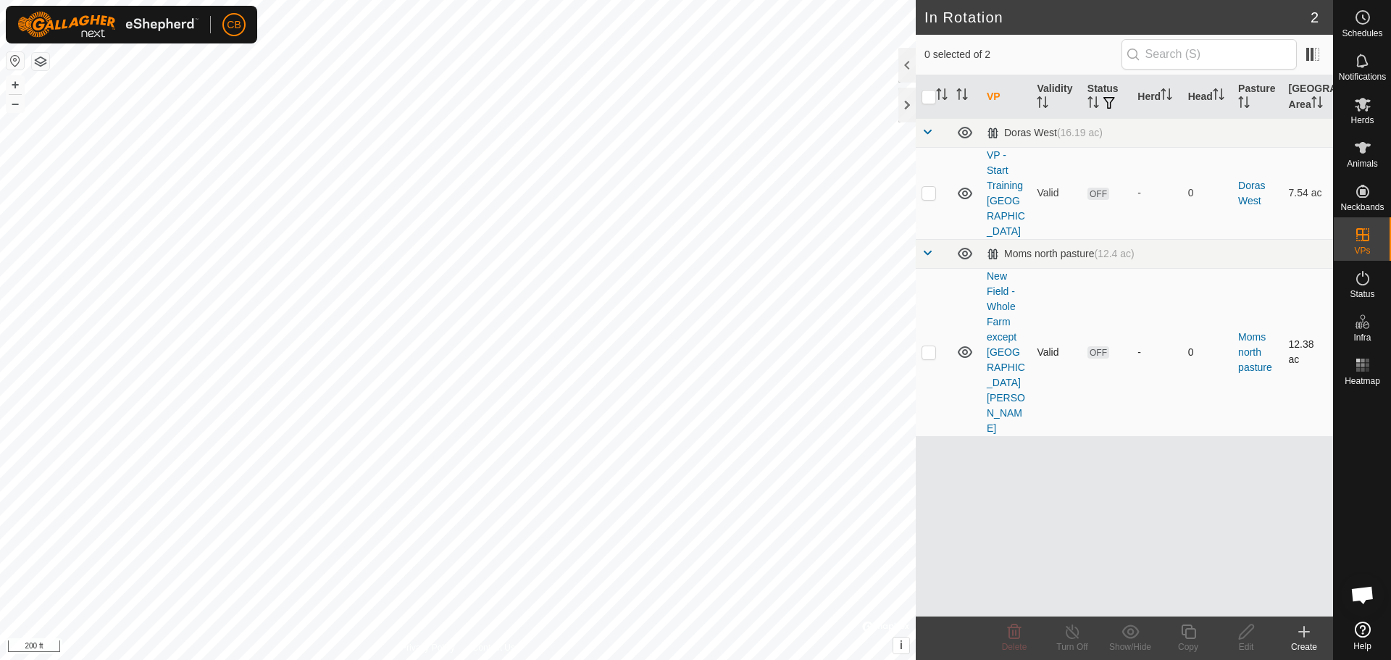
click at [930, 346] on p-checkbox at bounding box center [929, 352] width 14 height 12
checkbox input "true"
click at [1001, 326] on link "New Field - Whole Farm except [GEOGRAPHIC_DATA][PERSON_NAME]" at bounding box center [1006, 352] width 38 height 164
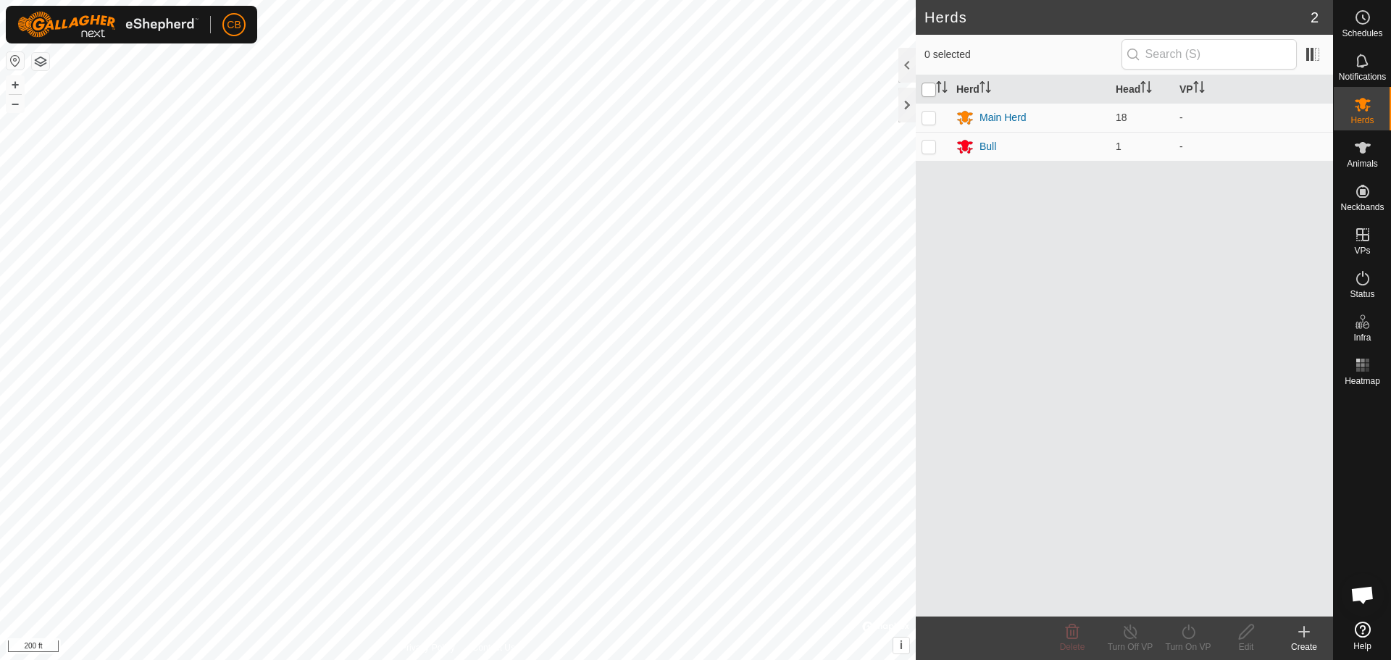
click at [930, 91] on input "checkbox" at bounding box center [929, 90] width 14 height 14
checkbox input "true"
click at [1185, 633] on icon at bounding box center [1188, 631] width 18 height 17
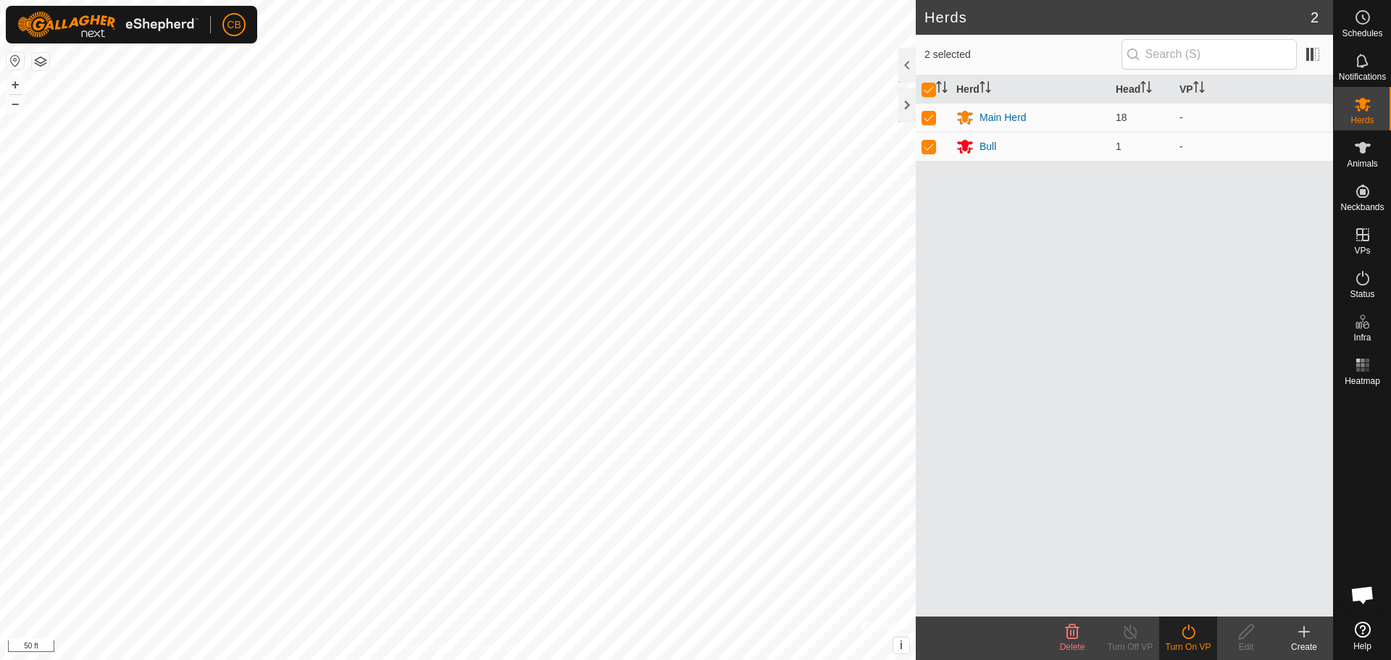
click at [1191, 643] on div "Turn On VP" at bounding box center [1188, 646] width 58 height 13
click at [1185, 635] on icon at bounding box center [1188, 631] width 18 height 17
click at [1187, 601] on link "Now" at bounding box center [1231, 599] width 143 height 29
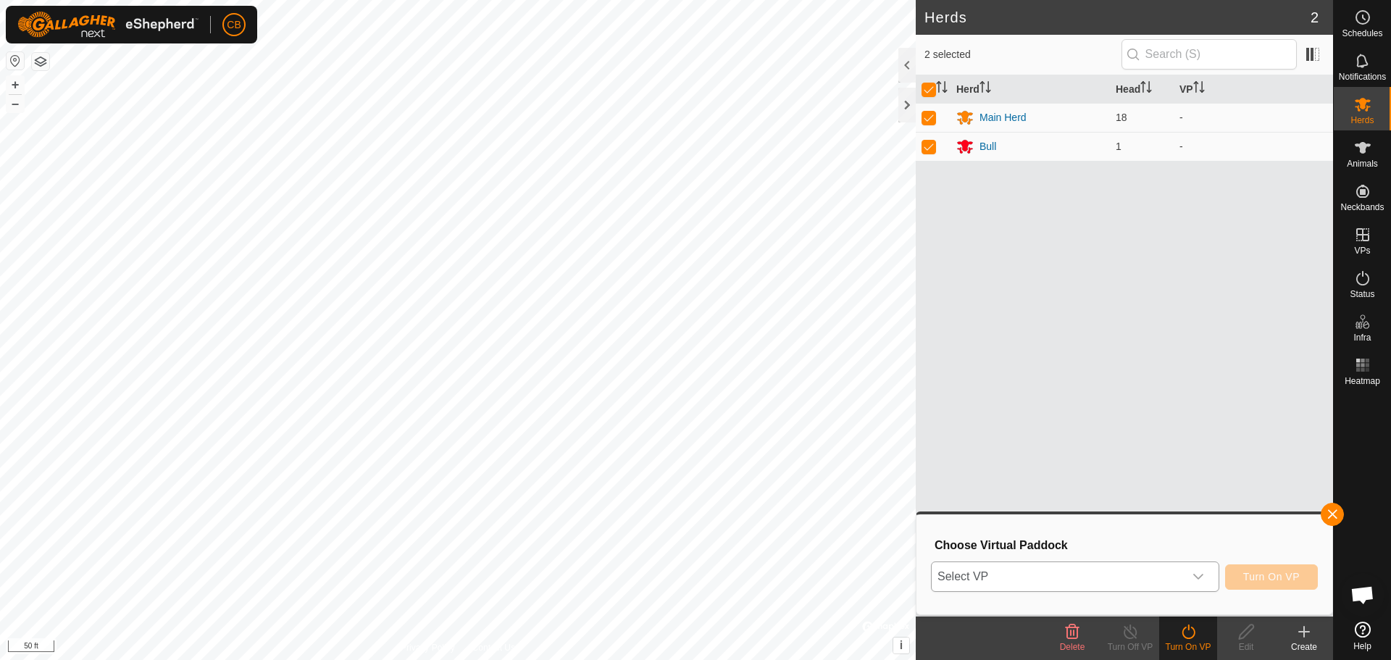
click at [1199, 580] on icon "dropdown trigger" at bounding box center [1199, 577] width 12 height 12
click at [980, 580] on span "Select VP" at bounding box center [1058, 576] width 252 height 29
click at [1036, 580] on span "Select VP" at bounding box center [1058, 576] width 252 height 29
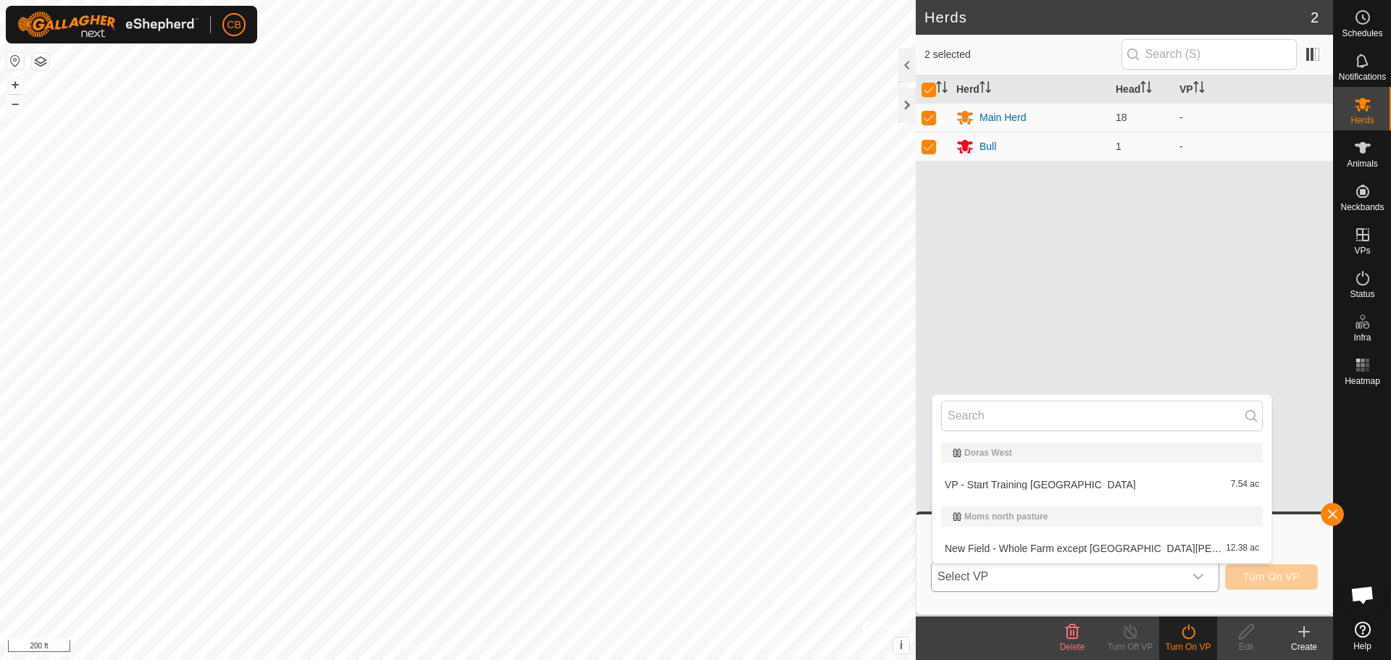
click at [1039, 551] on li "New Field - Whole Farm except South Dora Field 12.38 ac" at bounding box center [1101, 548] width 339 height 29
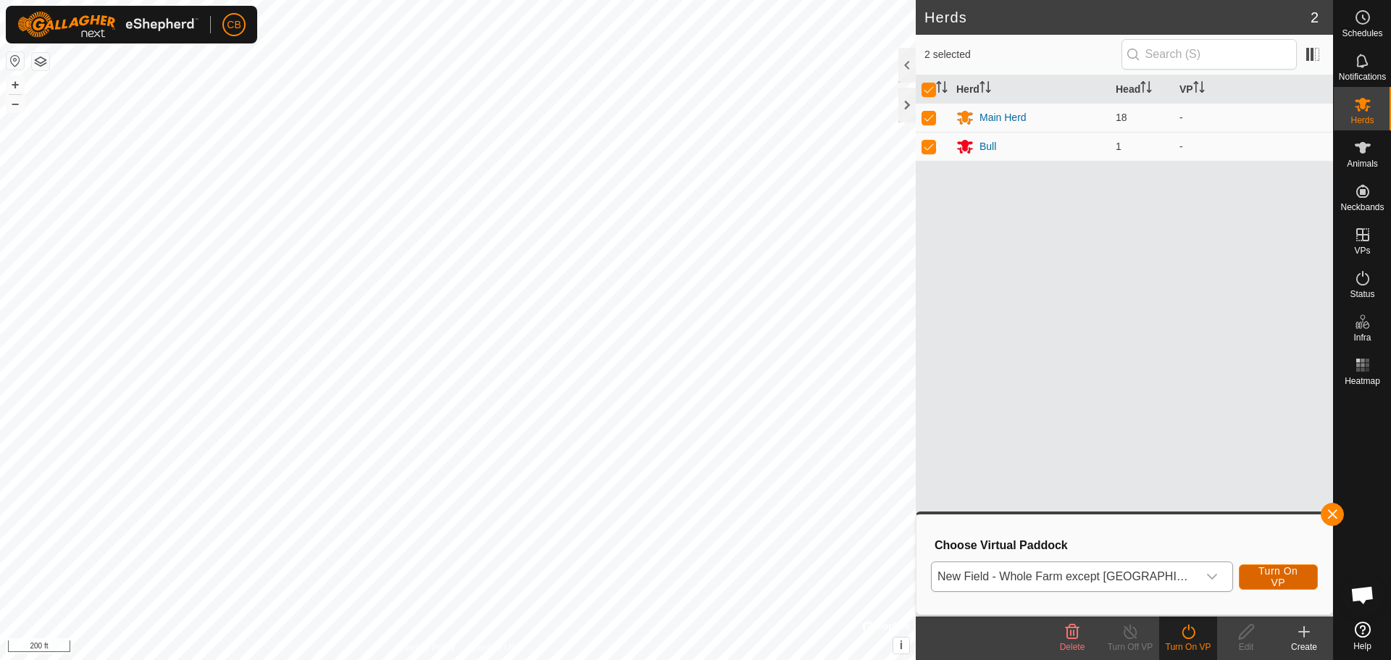
click at [1276, 575] on span "Turn On VP" at bounding box center [1278, 576] width 43 height 23
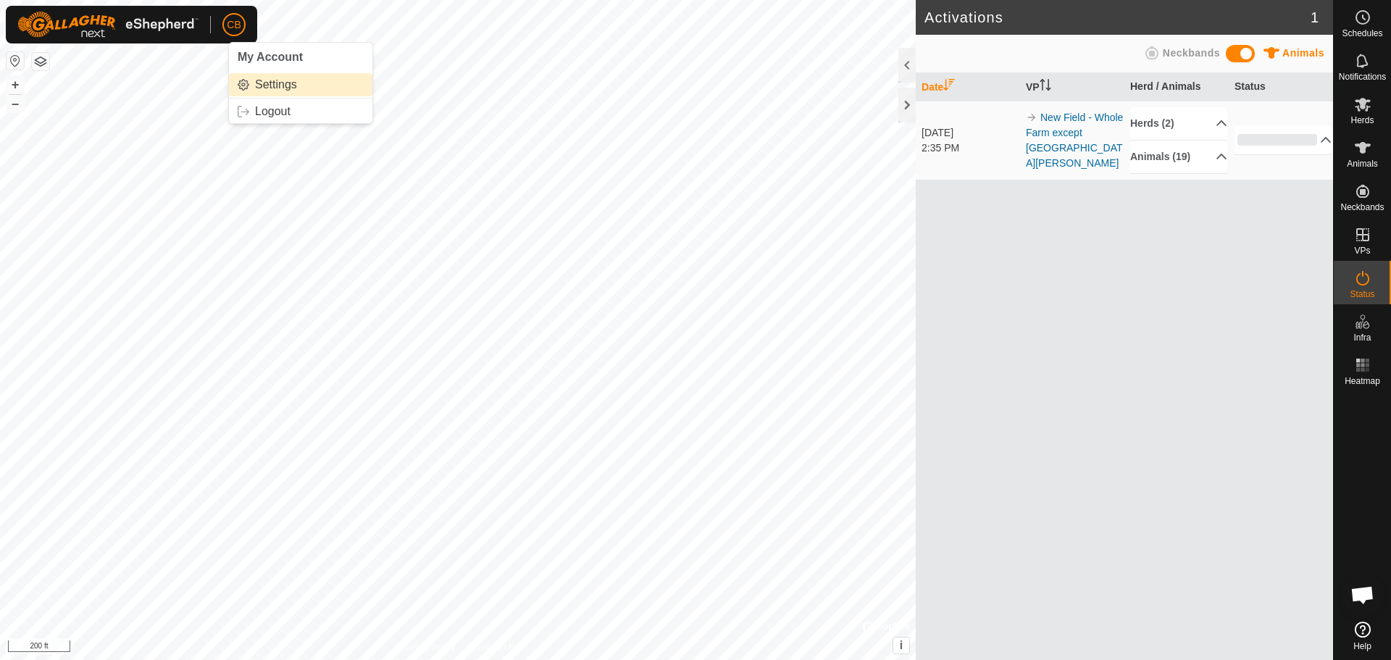
click at [259, 85] on link "Settings" at bounding box center [300, 84] width 143 height 23
